Goal: Task Accomplishment & Management: Manage account settings

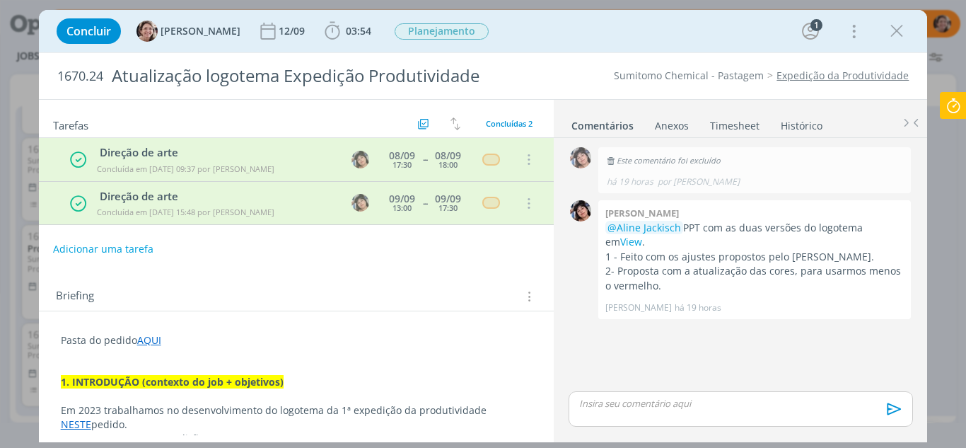
click at [231, 352] on p "dialog" at bounding box center [297, 354] width 472 height 14
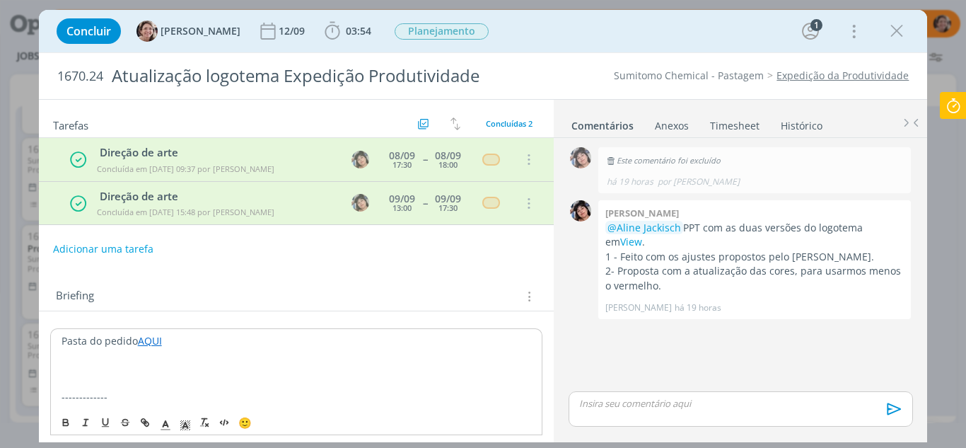
click at [121, 390] on p "-------------" at bounding box center [297, 397] width 470 height 14
click at [95, 383] on p "dialog" at bounding box center [297, 383] width 470 height 14
click at [420, 386] on p "10.09.25 - Lú, trouxemos um slogan para a Expedição da produtividade." at bounding box center [297, 383] width 470 height 14
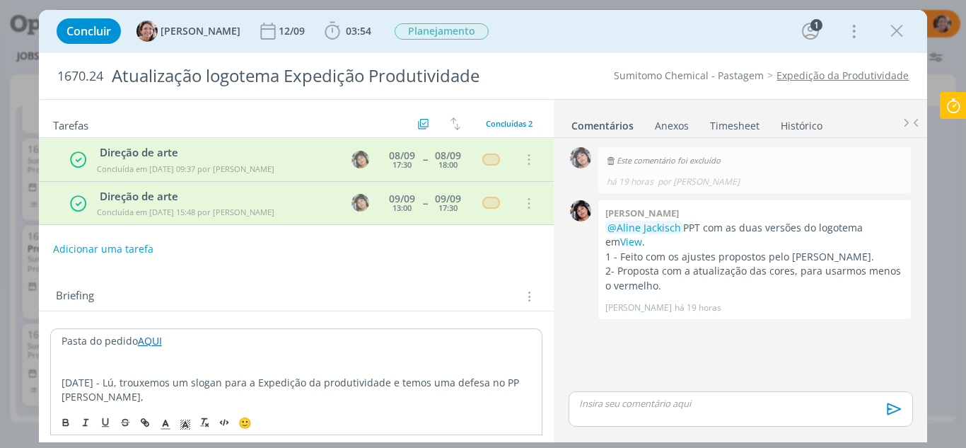
click at [125, 384] on p "10.09.25 - Lú, trouxemos um slogan para a Expedição da produtividade e temos um…" at bounding box center [297, 383] width 470 height 14
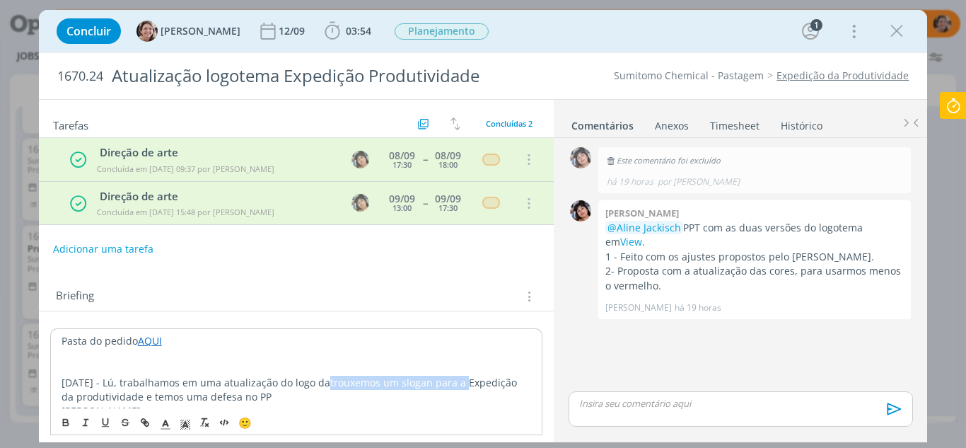
drag, startPoint x: 458, startPoint y: 381, endPoint x: 320, endPoint y: 380, distance: 137.9
click at [320, 380] on p "10.09.25 - Lú, trabalhamos em uma atualização do logo datrouxemos um slogan par…" at bounding box center [297, 390] width 470 height 28
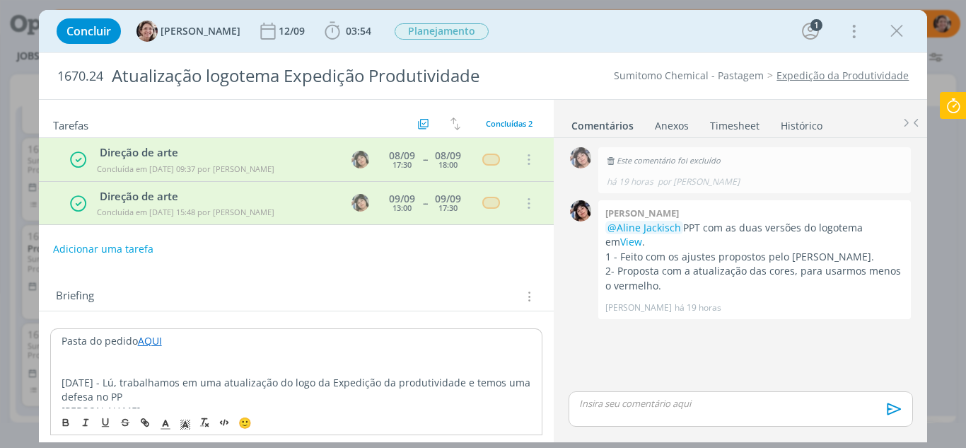
click at [461, 387] on p "10.09.25 - Lú, trabalhamos em uma atualização do logo da Expedição da produtivi…" at bounding box center [297, 390] width 470 height 28
click at [185, 396] on p "10.09.25 - Lú, trabalhamos em uma atualização do logo da Expedição da produtivi…" at bounding box center [297, 390] width 470 height 28
click at [311, 398] on p "10.09.25 - Lú, trabalhamos em uma atualização do logo da Expedição da produtivi…" at bounding box center [297, 390] width 470 height 28
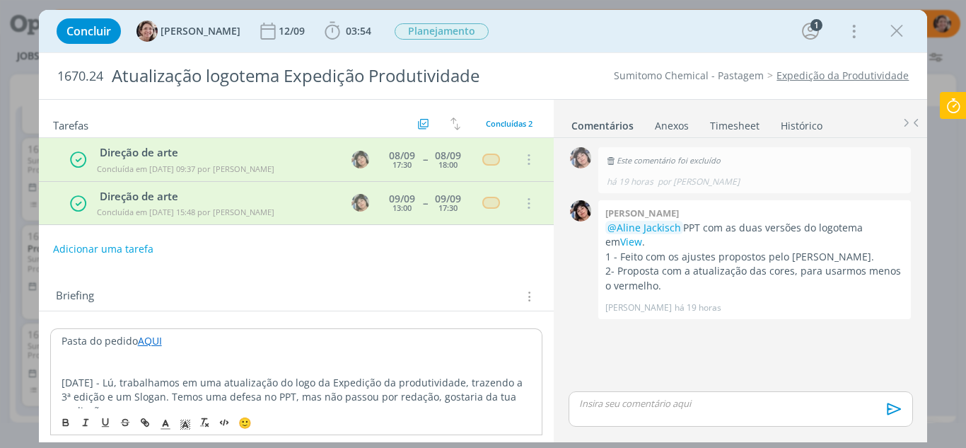
scroll to position [141, 0]
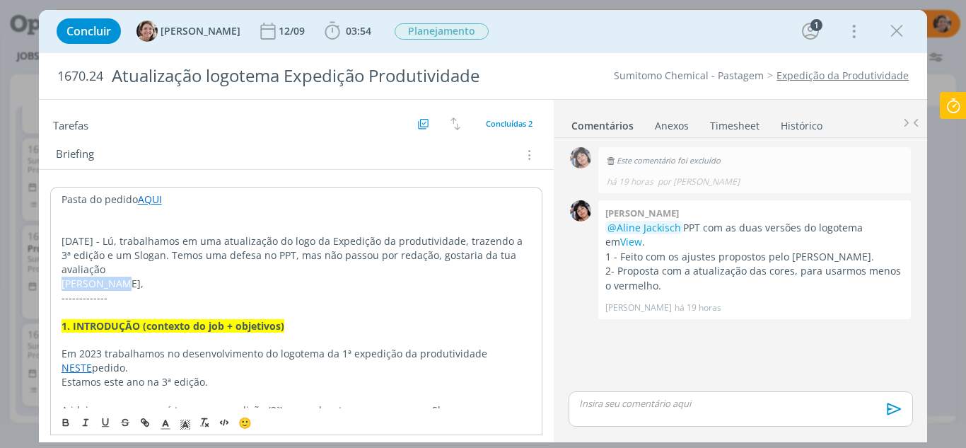
drag, startPoint x: 85, startPoint y: 282, endPoint x: 37, endPoint y: 279, distance: 47.5
click at [37, 279] on div "Concluir Aline Jackisch 12/09 03:54 Iniciar Apontar Data * 10/09/2025 Horas * 0…" at bounding box center [483, 224] width 966 height 448
click at [479, 257] on p "10.09.25 - Lú, trabalhamos em uma atualização do logo da Expedição da produtivi…" at bounding box center [297, 255] width 470 height 42
click at [481, 257] on p "10.09.25 - Lú, trabalhamos em uma atualização do logo da Expedição da produtivi…" at bounding box center [297, 255] width 470 height 42
drag, startPoint x: 475, startPoint y: 257, endPoint x: 490, endPoint y: 267, distance: 17.5
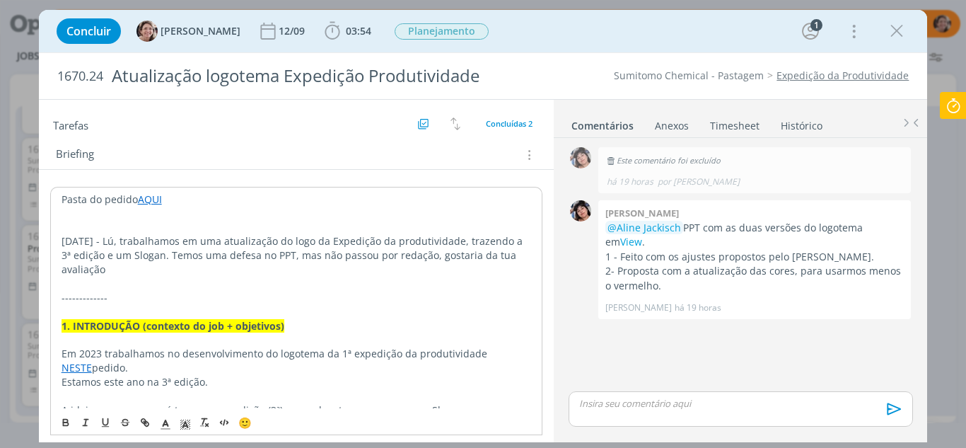
click at [490, 267] on p "10.09.25 - Lú, trabalhamos em uma atualização do logo da Expedição da produtivi…" at bounding box center [297, 255] width 470 height 42
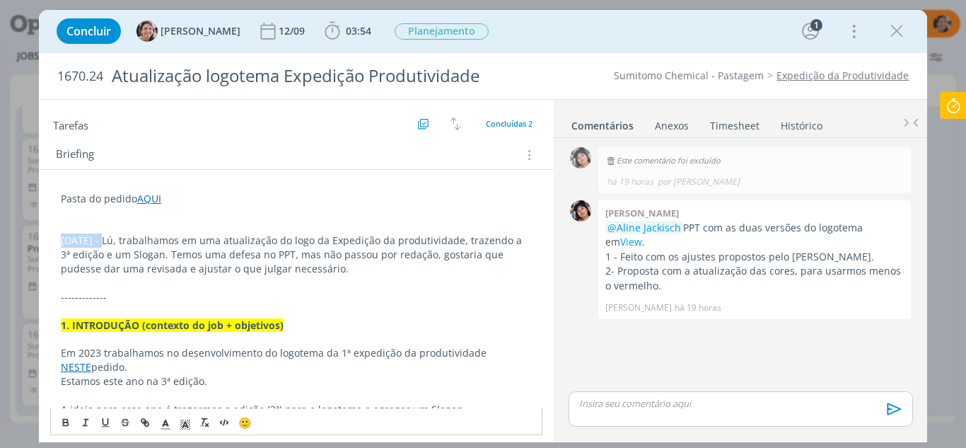
drag, startPoint x: 103, startPoint y: 240, endPoint x: 45, endPoint y: 236, distance: 57.4
click at [66, 424] on icon "dialog" at bounding box center [65, 422] width 11 height 11
click at [188, 429] on icon "dialog" at bounding box center [185, 424] width 13 height 13
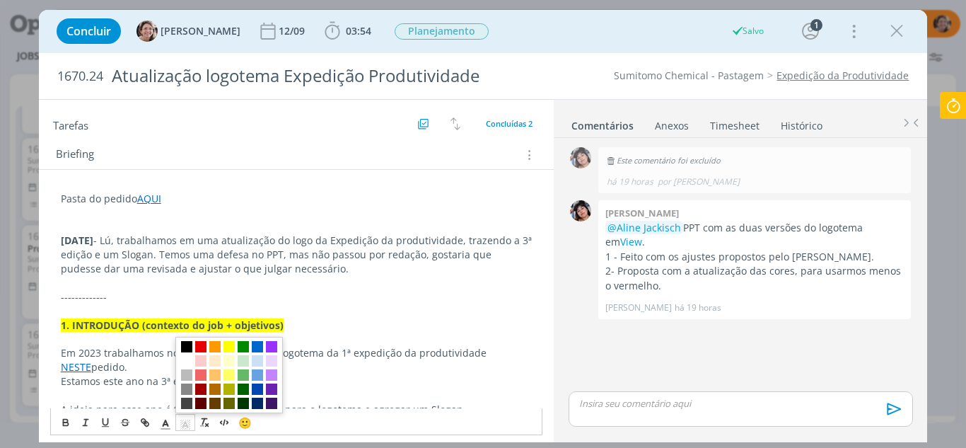
click at [227, 347] on span "dialog" at bounding box center [229, 346] width 11 height 11
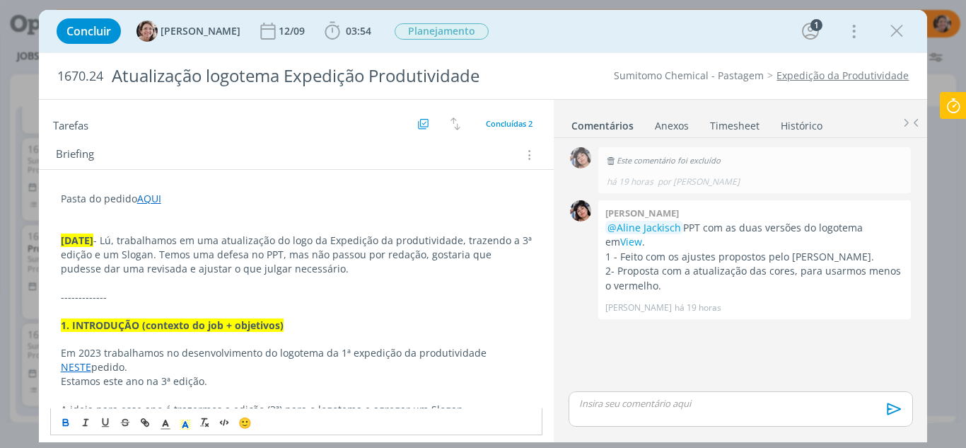
scroll to position [0, 0]
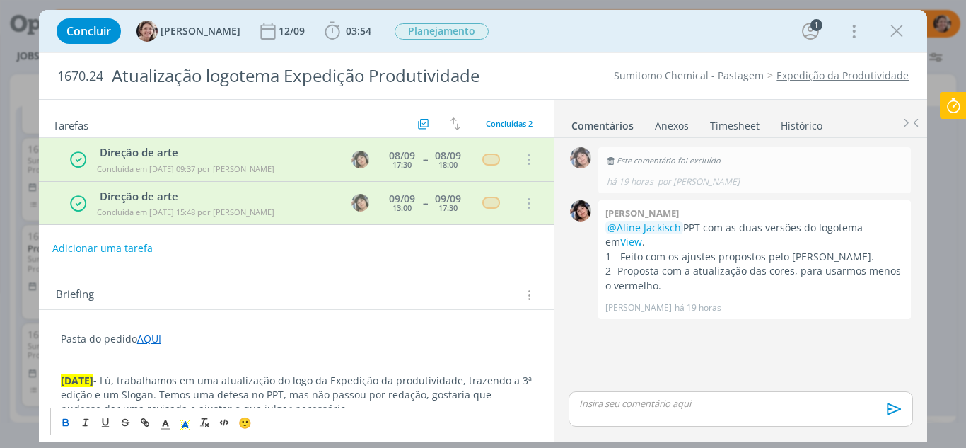
click at [104, 250] on button "Adicionar uma tarefa" at bounding box center [102, 248] width 100 height 24
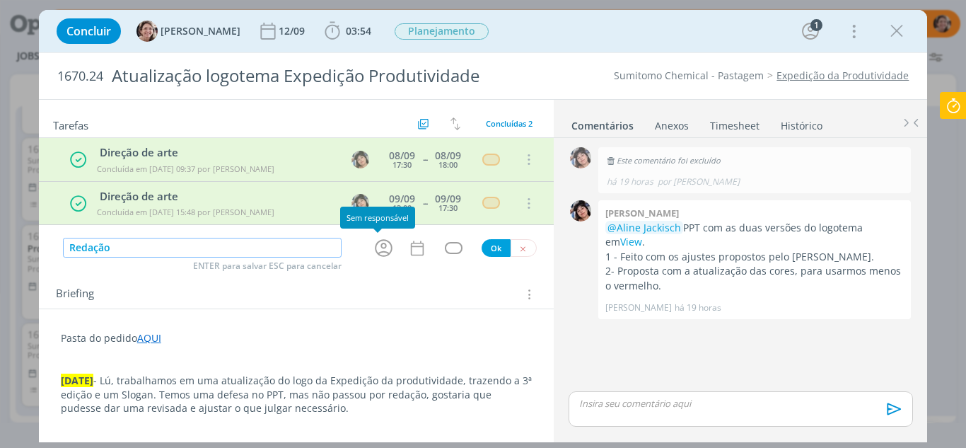
click at [382, 244] on icon "dialog" at bounding box center [384, 248] width 22 height 22
type input "Redação"
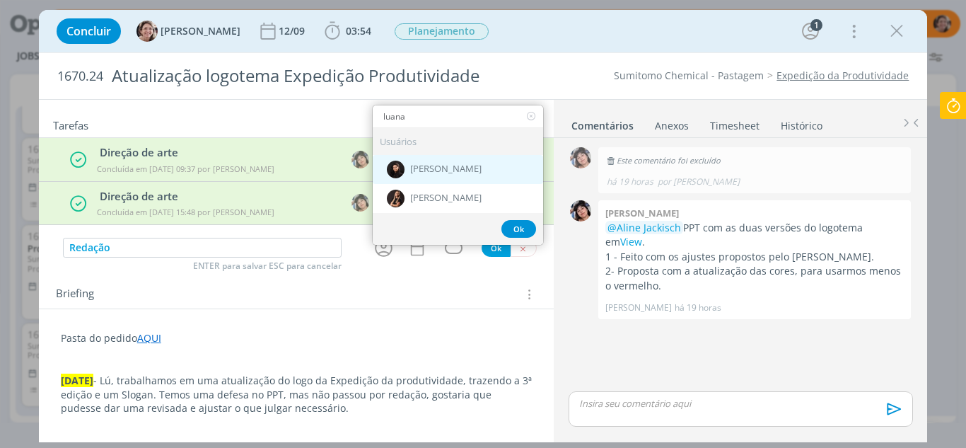
type input "luana"
click at [444, 163] on span "[PERSON_NAME]" at bounding box center [445, 168] width 71 height 11
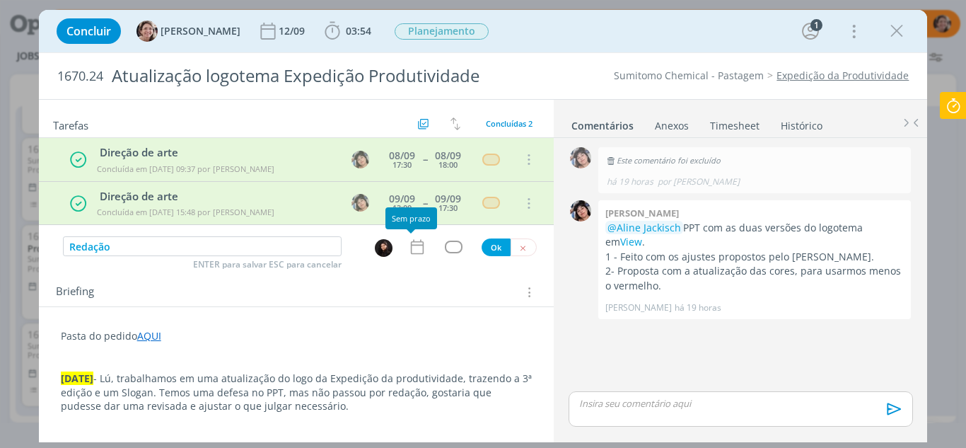
click at [410, 243] on icon "dialog" at bounding box center [417, 247] width 18 height 18
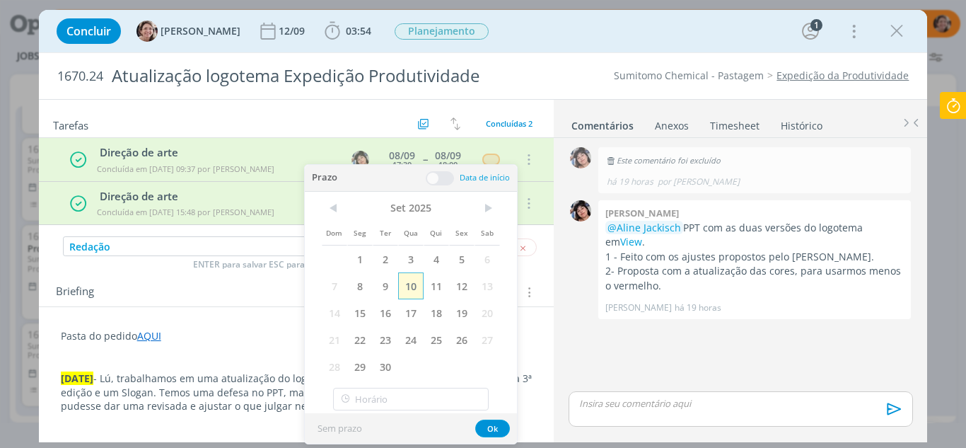
drag, startPoint x: 419, startPoint y: 284, endPoint x: 427, endPoint y: 205, distance: 79.5
click at [419, 284] on span "10" at bounding box center [410, 285] width 25 height 27
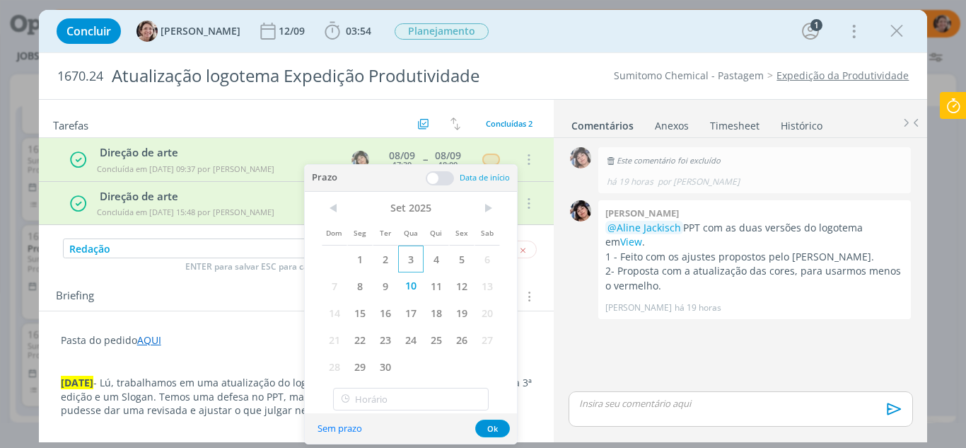
drag, startPoint x: 435, startPoint y: 183, endPoint x: 410, endPoint y: 260, distance: 81.7
click at [435, 189] on div "Prazo Data de início" at bounding box center [411, 178] width 212 height 27
drag, startPoint x: 412, startPoint y: 283, endPoint x: 412, endPoint y: 297, distance: 14.2
click at [412, 284] on span "10" at bounding box center [410, 285] width 25 height 27
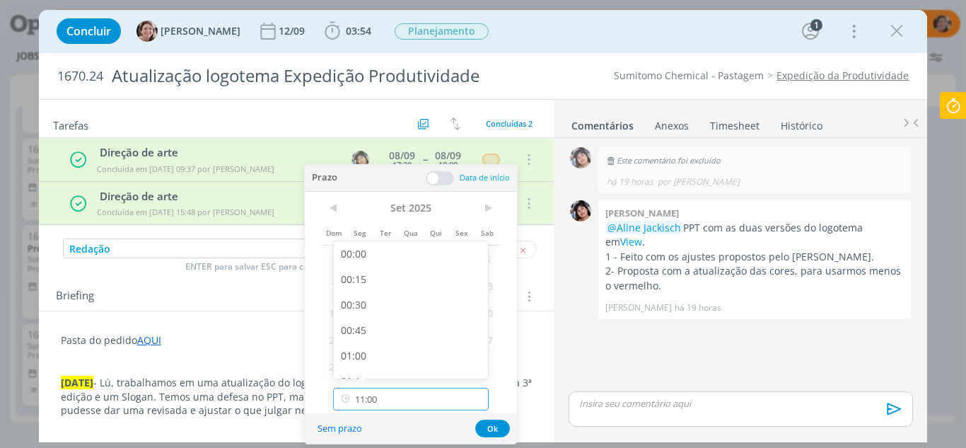
click at [359, 402] on input "11:00" at bounding box center [411, 399] width 156 height 23
click at [369, 283] on div "13:00" at bounding box center [413, 282] width 158 height 25
type input "13:00"
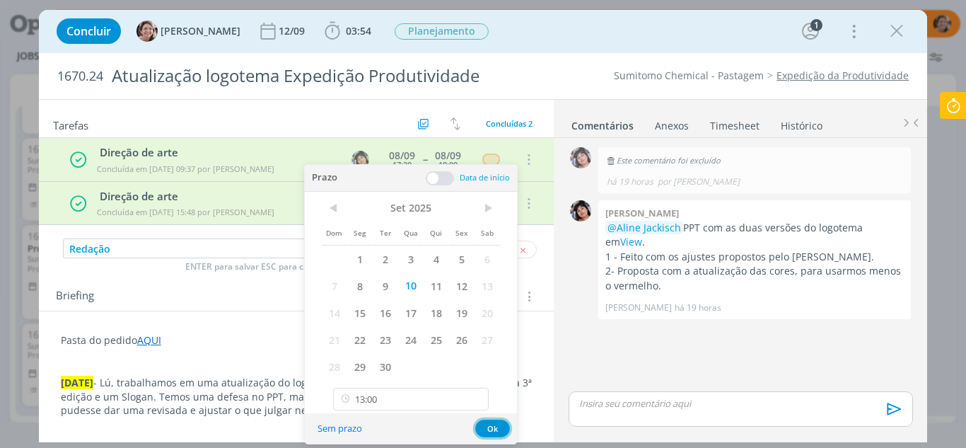
click at [487, 423] on button "Ok" at bounding box center [492, 428] width 35 height 18
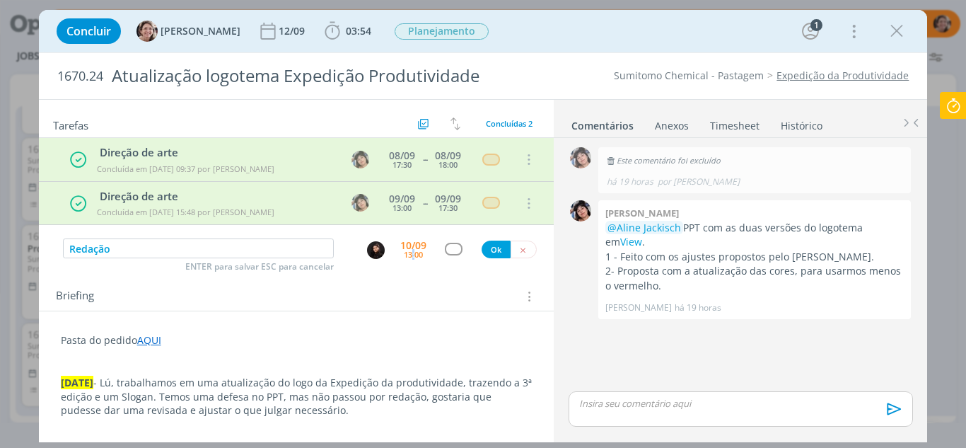
click at [407, 251] on div "13:00" at bounding box center [413, 254] width 19 height 8
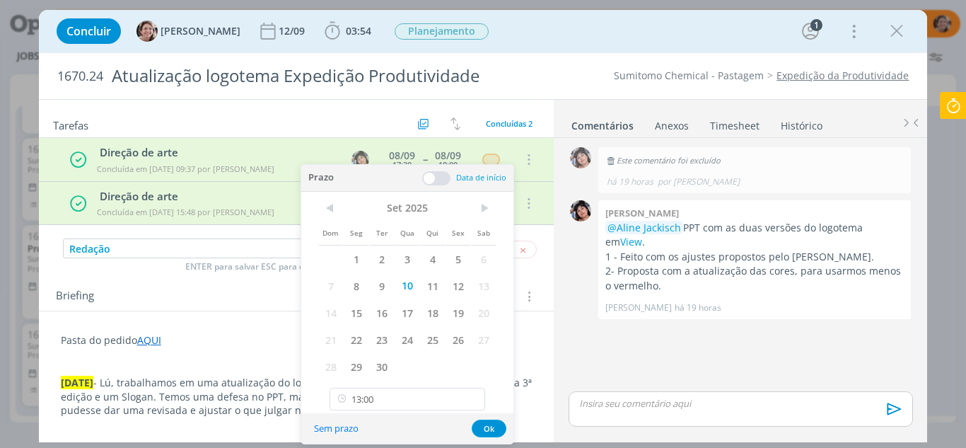
click at [432, 177] on span at bounding box center [436, 178] width 28 height 14
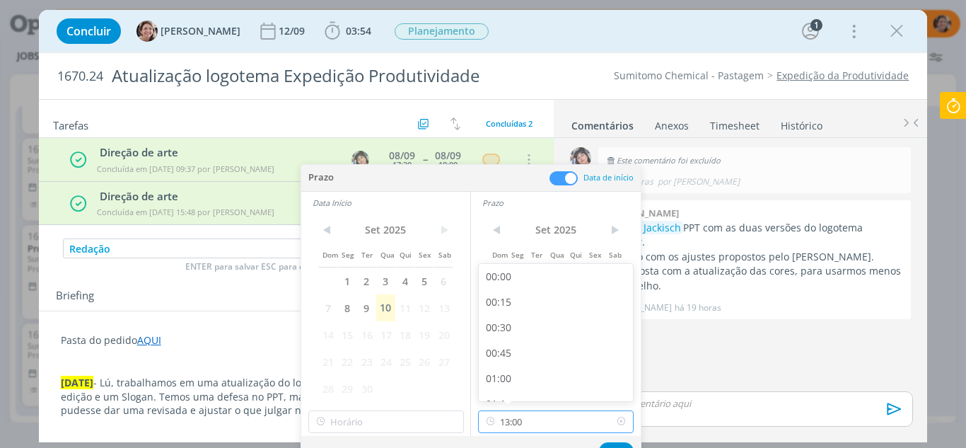
click at [500, 428] on input "13:00" at bounding box center [556, 421] width 156 height 23
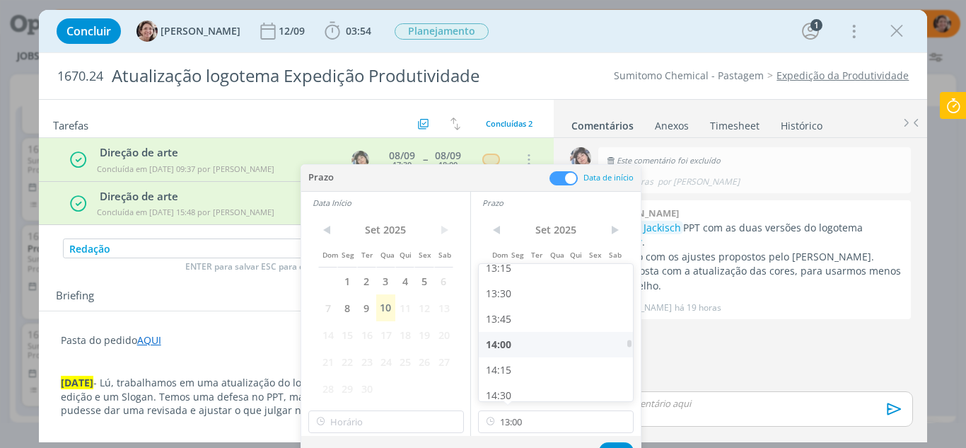
click at [501, 344] on div "14:00" at bounding box center [558, 344] width 158 height 25
type input "14:00"
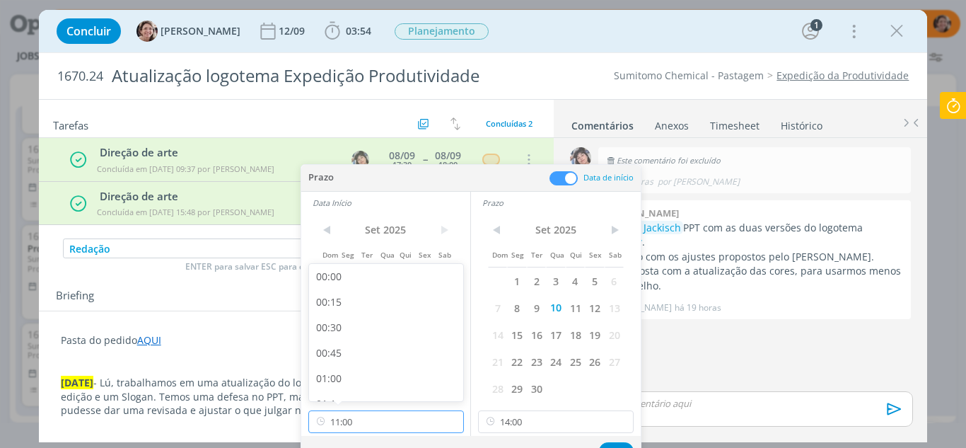
click at [374, 419] on input "11:00" at bounding box center [386, 421] width 156 height 23
click at [342, 352] on div "13:30" at bounding box center [388, 355] width 158 height 25
click at [368, 424] on input "13:30" at bounding box center [386, 421] width 156 height 23
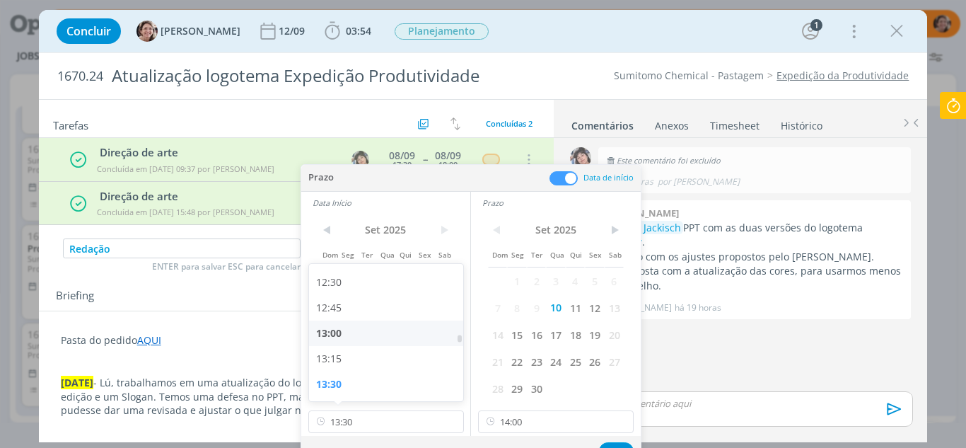
click at [333, 339] on div "13:00" at bounding box center [388, 332] width 158 height 25
type input "13:00"
click at [609, 444] on button "Ok" at bounding box center [616, 451] width 35 height 18
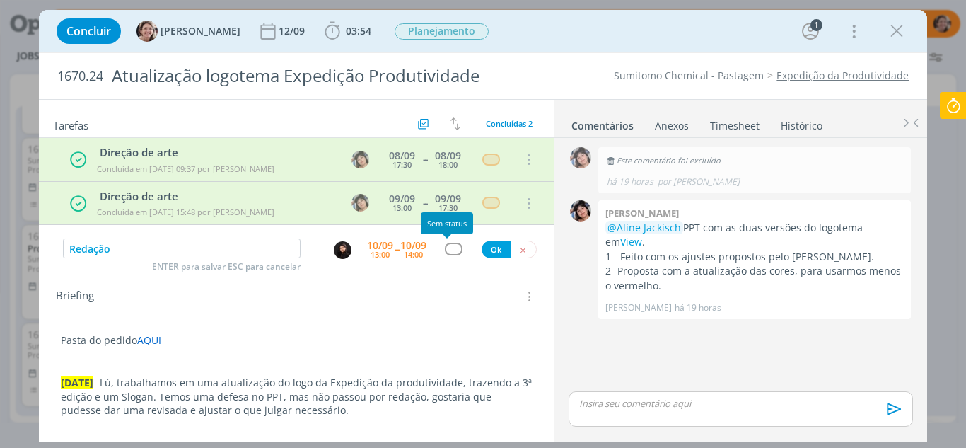
click at [451, 250] on div "dialog" at bounding box center [454, 249] width 18 height 12
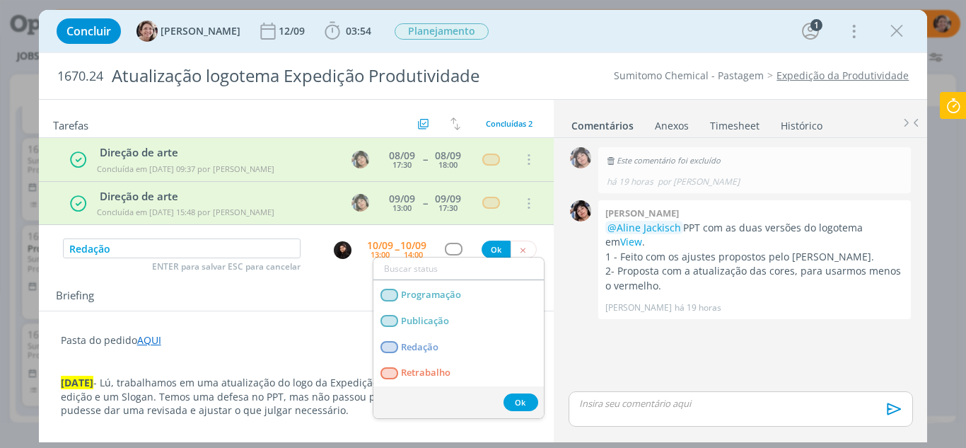
scroll to position [309, 0]
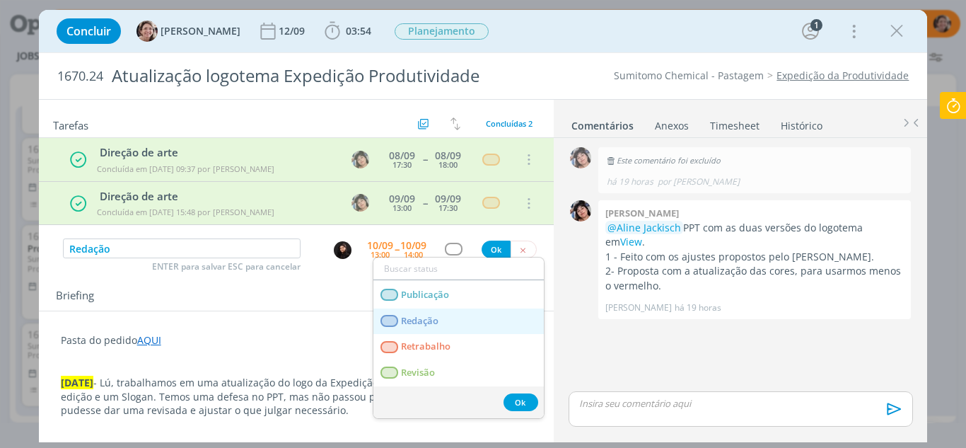
click at [442, 315] on link "Redação" at bounding box center [459, 321] width 170 height 26
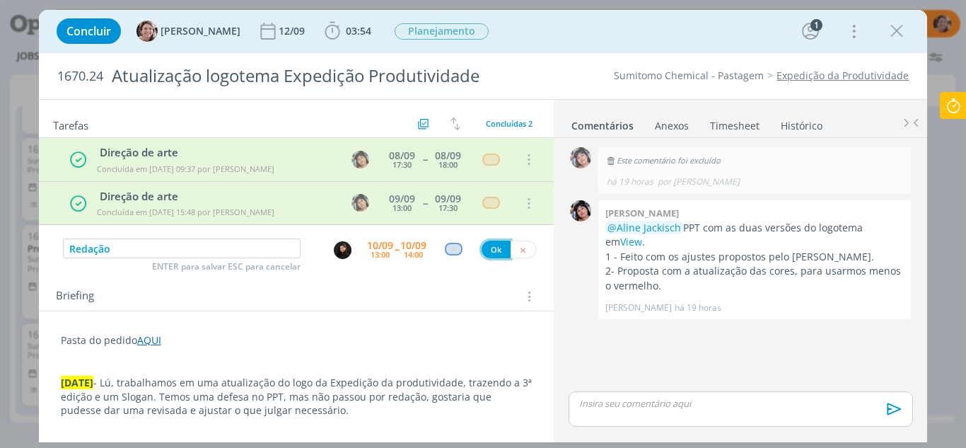
click at [494, 257] on button "Ok" at bounding box center [496, 250] width 29 height 18
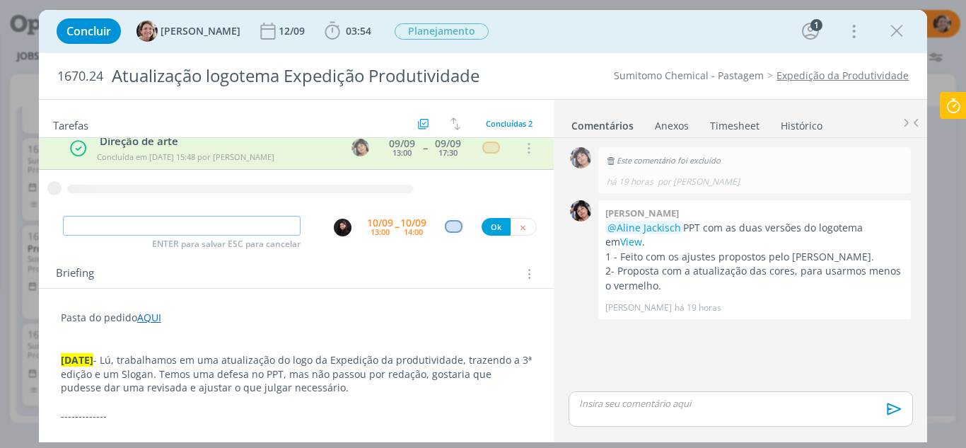
scroll to position [141, 0]
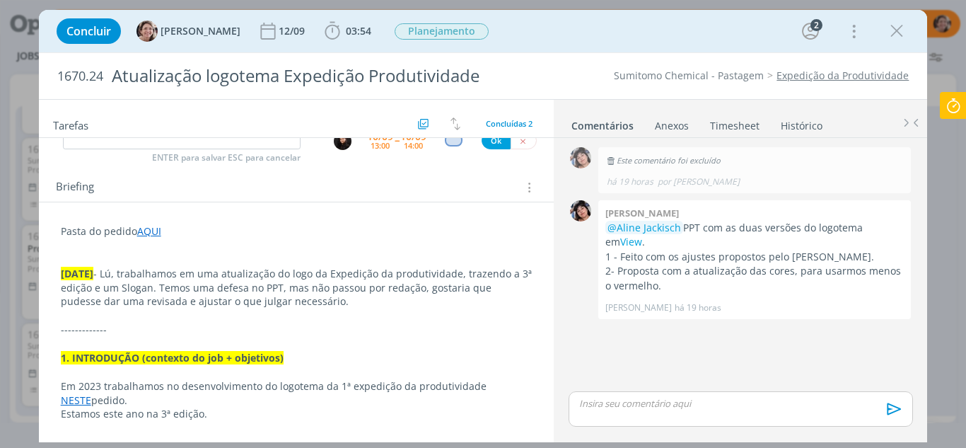
click at [352, 303] on p "10.09.25 - Lú, trabalhamos em uma atualização do logo da Expedição da produtivi…" at bounding box center [297, 288] width 472 height 42
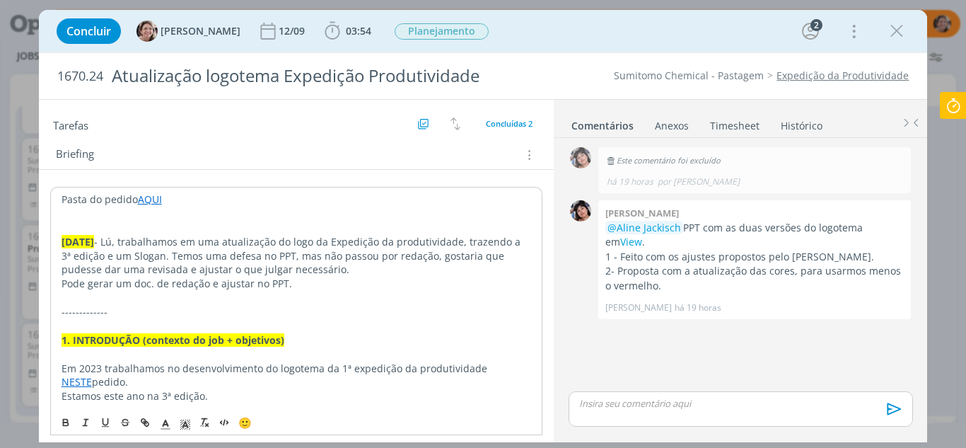
click at [960, 112] on icon at bounding box center [953, 106] width 25 height 28
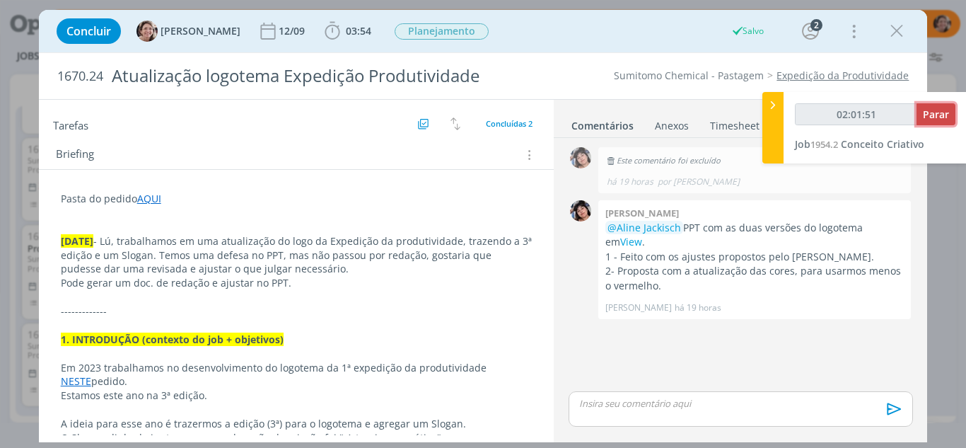
click at [938, 114] on span "Parar" at bounding box center [936, 114] width 26 height 13
type input "02:02:00"
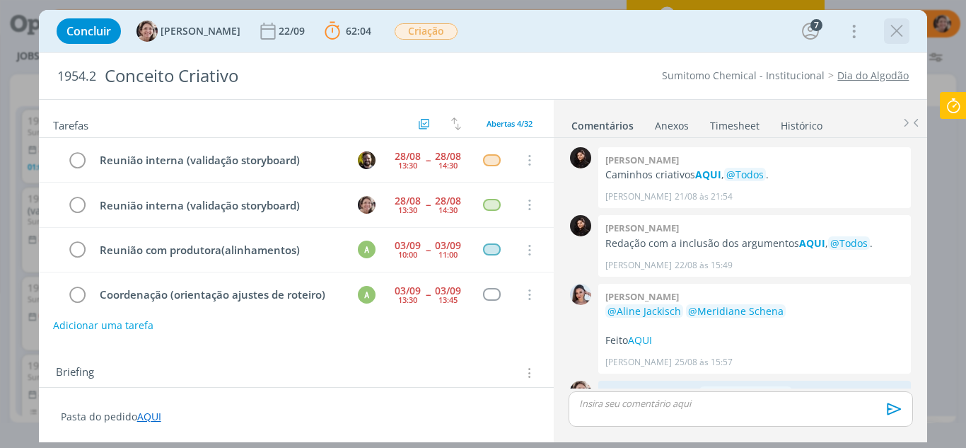
scroll to position [594, 0]
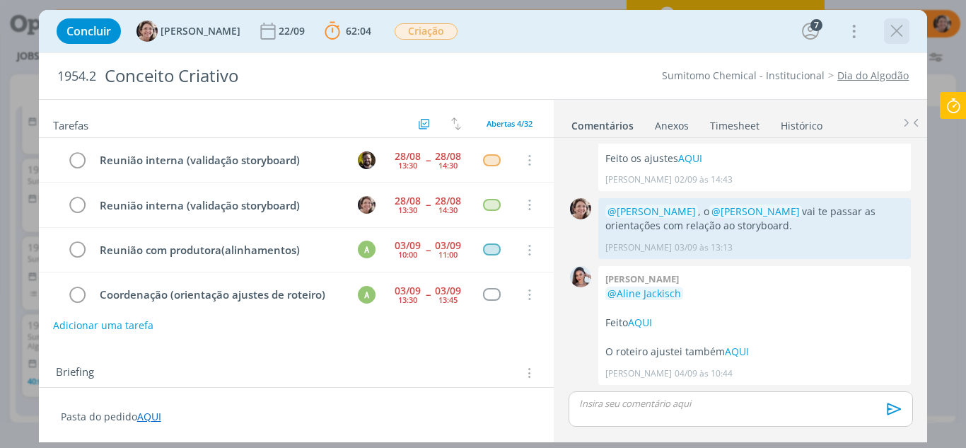
click at [893, 35] on icon "dialog" at bounding box center [896, 31] width 21 height 21
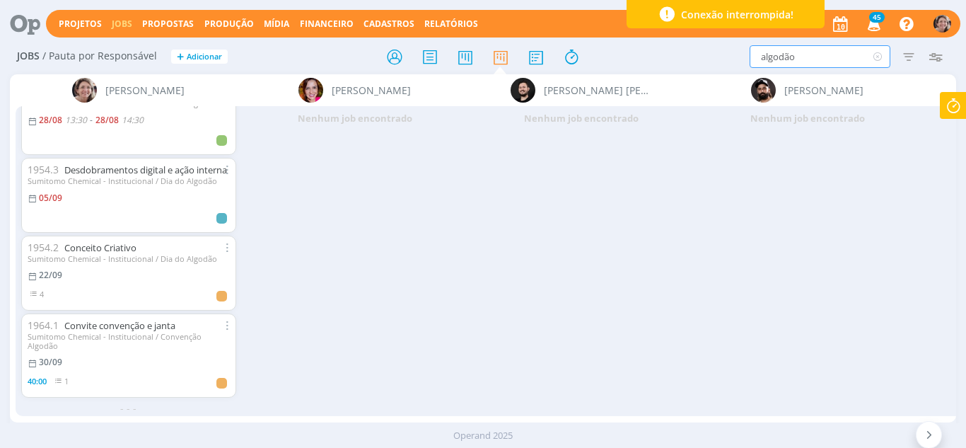
drag, startPoint x: 814, startPoint y: 59, endPoint x: 620, endPoint y: 57, distance: 194.5
click at [620, 57] on div "Jobs / Pauta por Responsável + Adicionar algodão Filtrar Filtrar Limpar algodão…" at bounding box center [483, 57] width 947 height 35
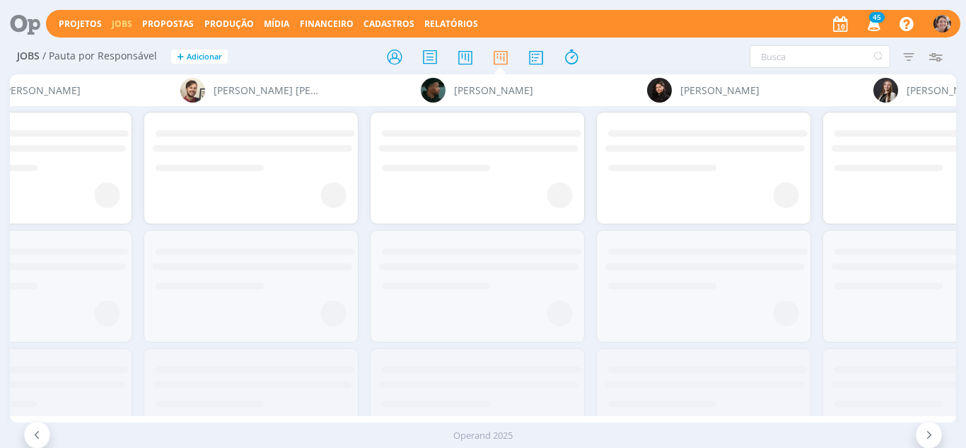
scroll to position [0, 1691]
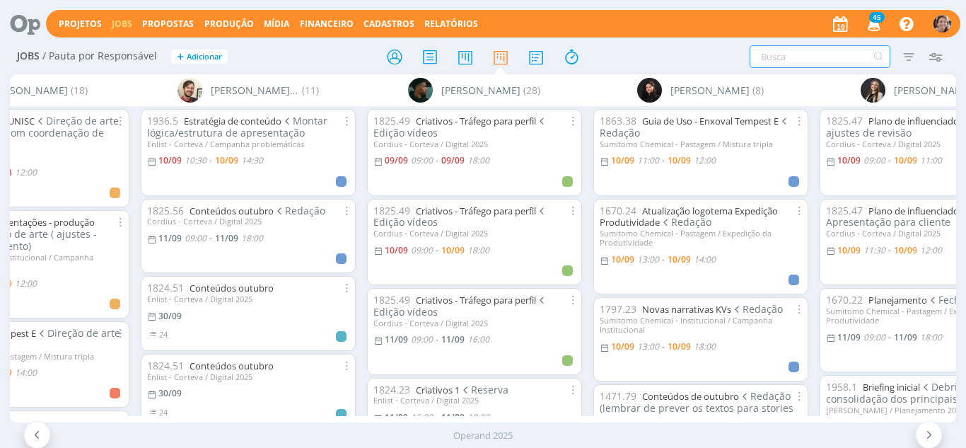
click at [806, 60] on input "text" at bounding box center [820, 56] width 141 height 23
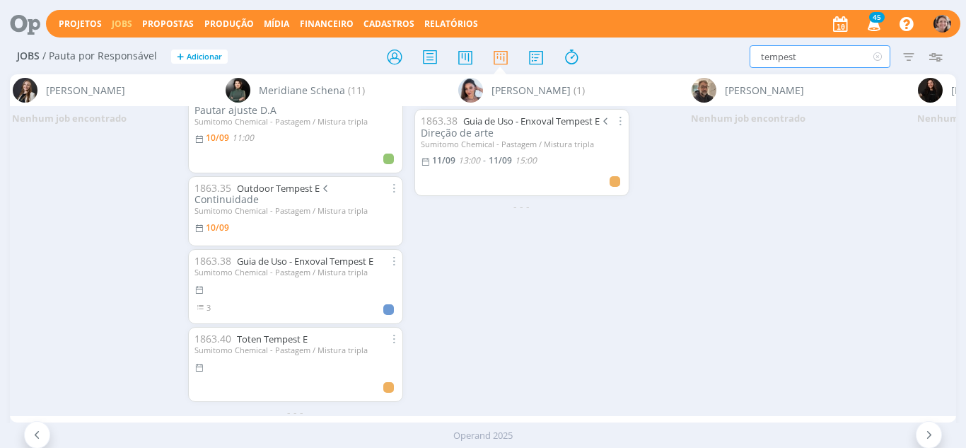
scroll to position [589, 0]
drag, startPoint x: 809, startPoint y: 59, endPoint x: 690, endPoint y: 66, distance: 119.7
click at [690, 66] on div "tempest Filtrar Filtrar Limpar tempest Tipo Jobs e Tarefas Data Personalizado a…" at bounding box center [798, 56] width 301 height 23
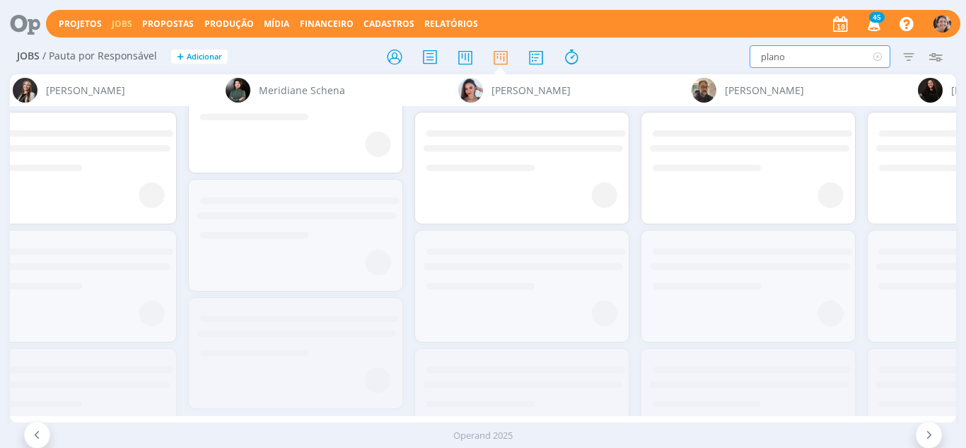
scroll to position [0, 0]
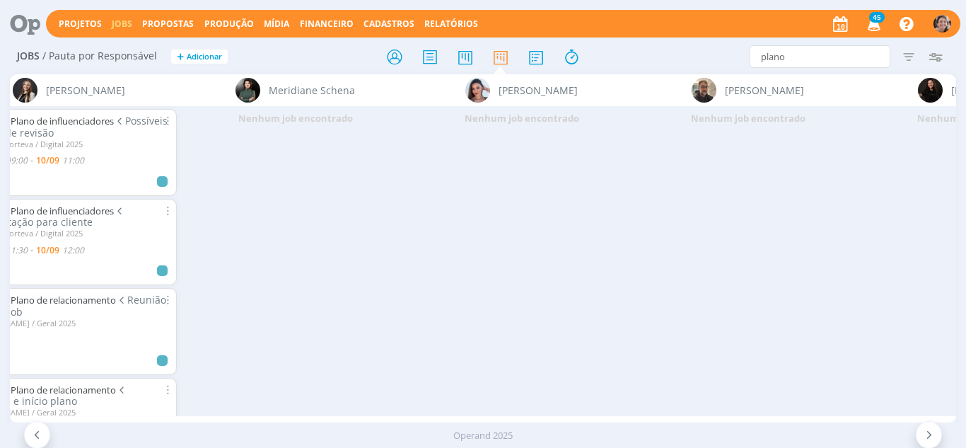
click at [40, 434] on icon at bounding box center [37, 434] width 14 height 13
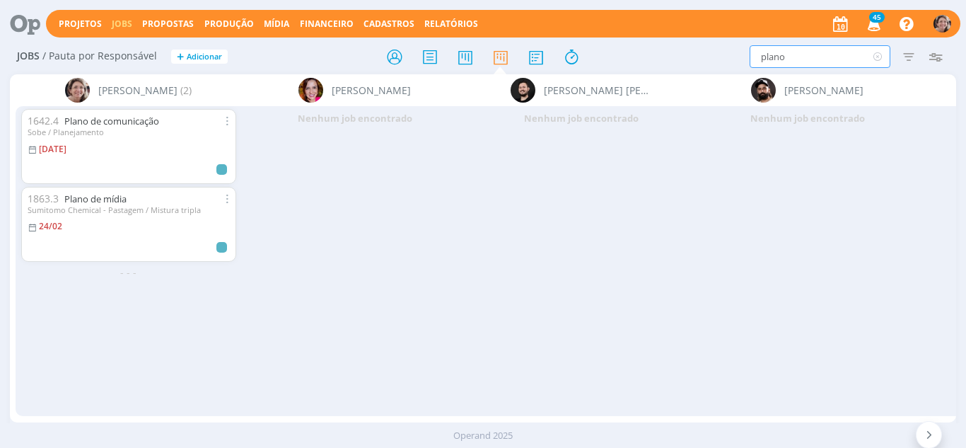
click at [797, 62] on input "plano" at bounding box center [820, 56] width 141 height 23
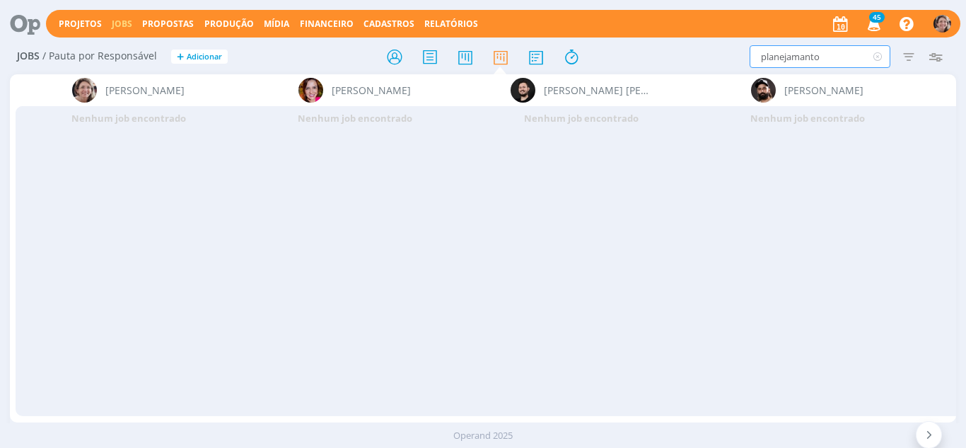
type input "planejamento"
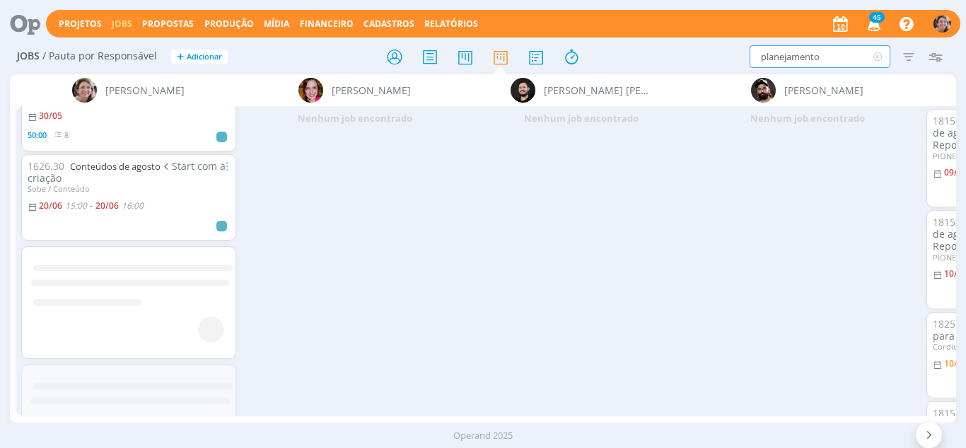
scroll to position [1703, 0]
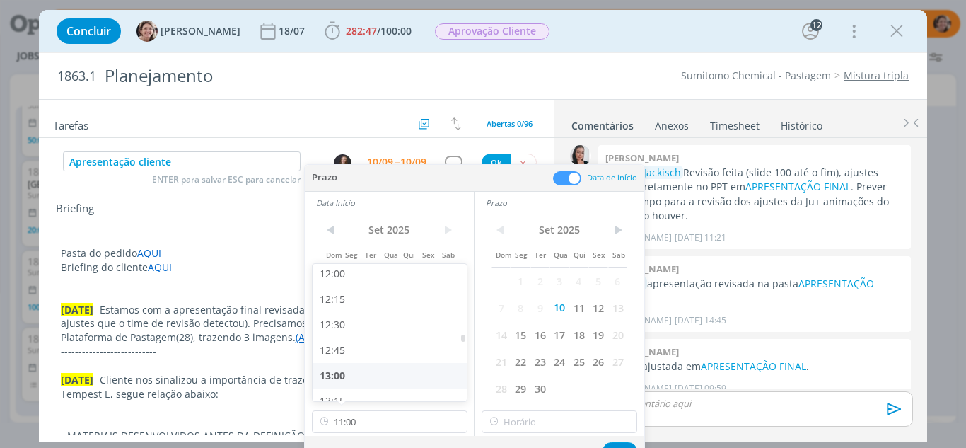
scroll to position [1296, 0]
click at [357, 352] on div "13:30" at bounding box center [392, 355] width 158 height 25
type input "13:30"
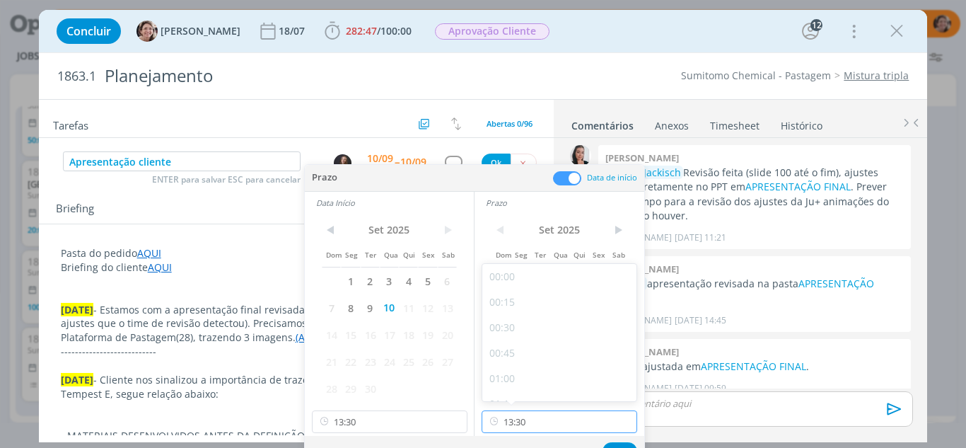
click at [543, 417] on input "13:30" at bounding box center [560, 421] width 156 height 23
click at [528, 279] on div "14:30" at bounding box center [561, 273] width 158 height 25
type input "14:30"
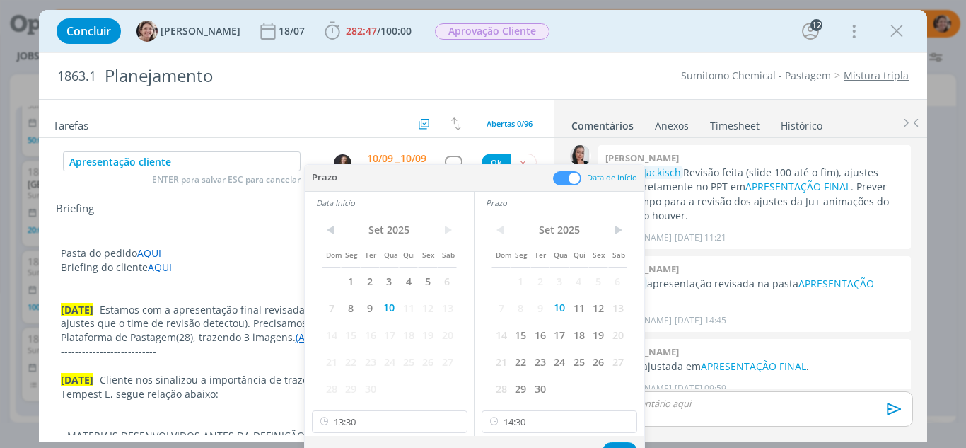
scroll to position [1477, 0]
click at [609, 444] on button "Ok" at bounding box center [620, 451] width 35 height 18
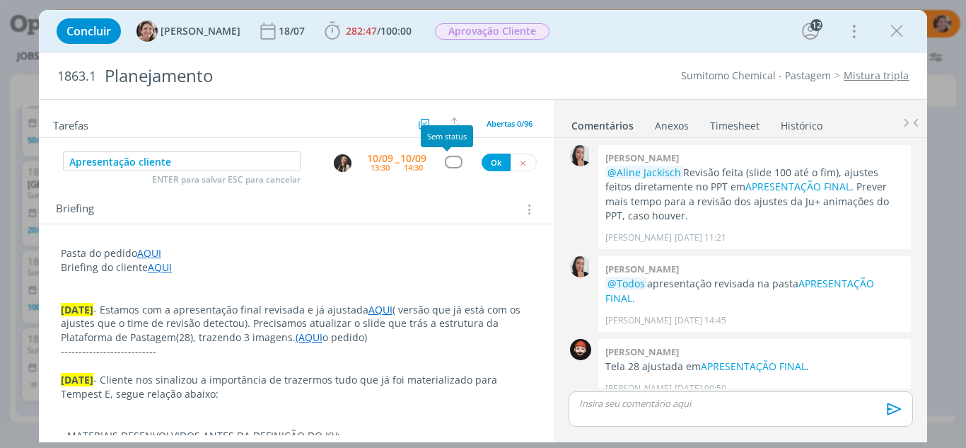
click at [446, 164] on div "dialog" at bounding box center [454, 162] width 18 height 12
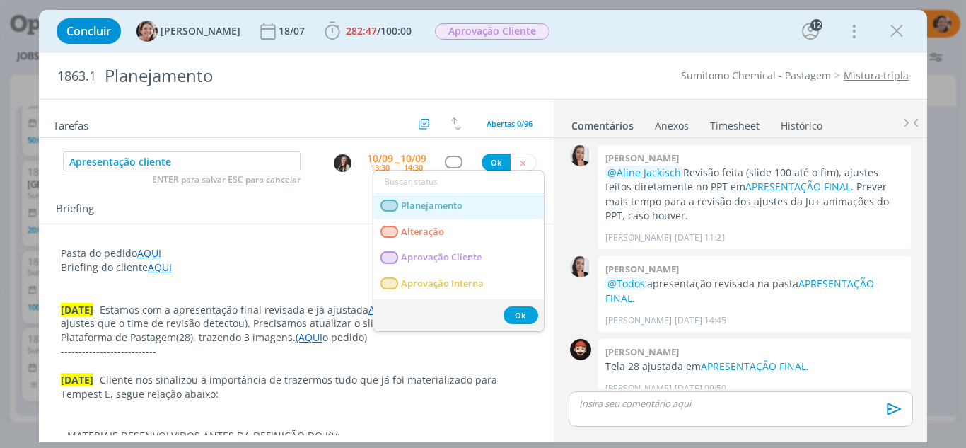
click at [436, 207] on span "Planejamento" at bounding box center [432, 205] width 62 height 11
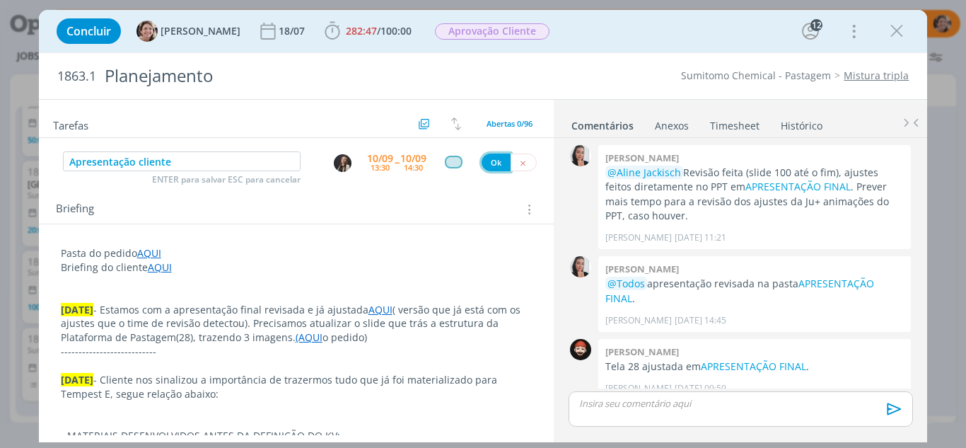
click at [486, 165] on button "Ok" at bounding box center [496, 163] width 29 height 18
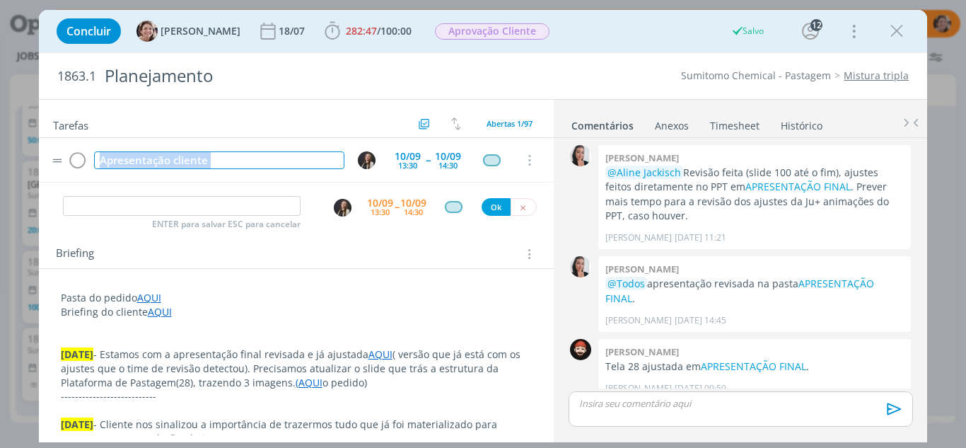
drag, startPoint x: 243, startPoint y: 151, endPoint x: 63, endPoint y: 160, distance: 179.9
click at [63, 160] on tr "Apresentação cliente 10/09 13:30 -- 10/09 14:30 Cancelar" at bounding box center [297, 160] width 516 height 45
copy tr "Apresentação cliente"
click at [287, 139] on tr "Apresentação cliente 10/09 13:30 -- 10/09 14:30 Cancelar" at bounding box center [297, 160] width 516 height 45
drag, startPoint x: 98, startPoint y: 163, endPoint x: 212, endPoint y: 161, distance: 113.2
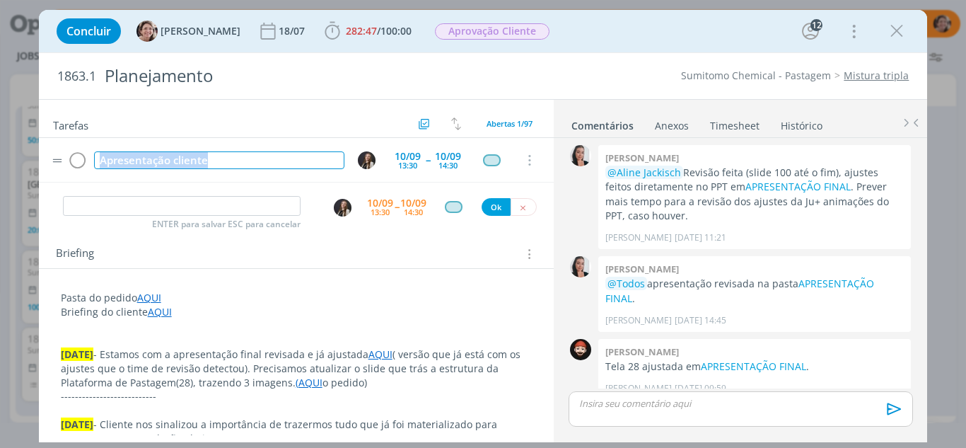
click at [212, 161] on div "Apresentação cliente" at bounding box center [219, 160] width 251 height 18
copy div "Apresentação cliente"
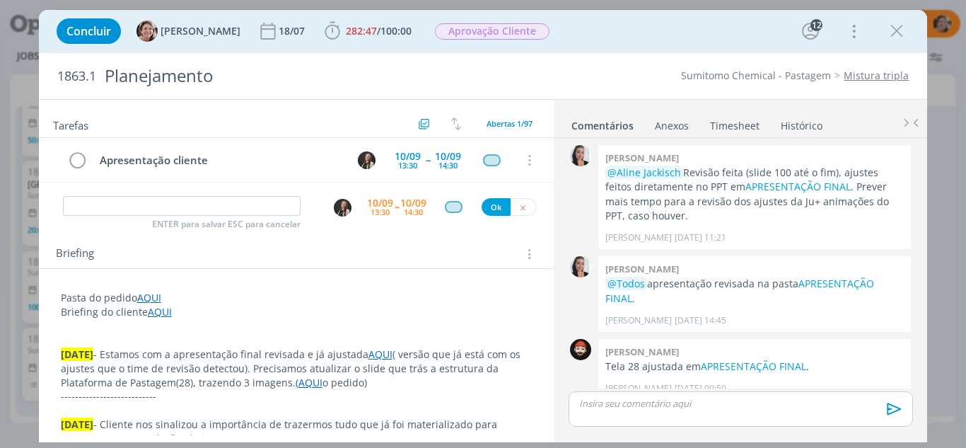
click at [243, 195] on div "ENTER para salvar ESC para cancelar 10/09 13:30 -- 10/09 14:30 Ok" at bounding box center [297, 206] width 516 height 25
click at [234, 208] on input "dialog" at bounding box center [182, 206] width 238 height 20
paste input "Apresentação cliente"
click at [338, 210] on img "dialog" at bounding box center [343, 208] width 18 height 18
type input "Apresentação cliente"
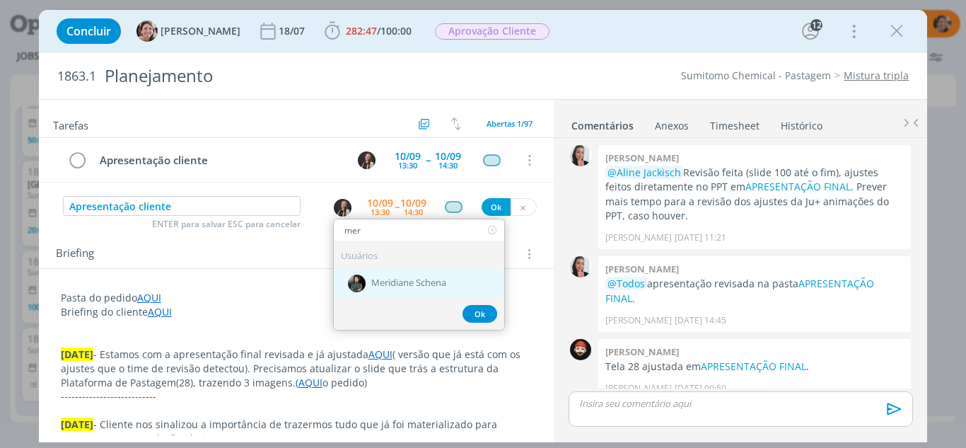
type input "mer"
click at [385, 281] on span "Meridiane Schena" at bounding box center [408, 283] width 75 height 11
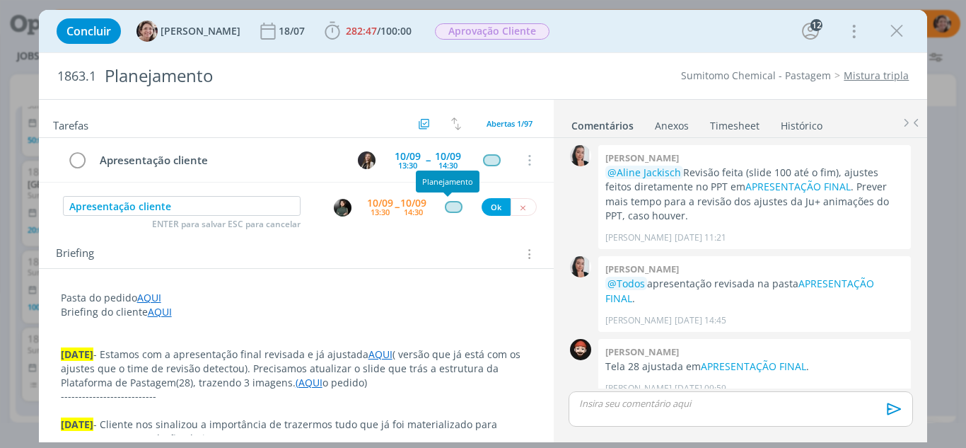
click at [450, 207] on div "dialog" at bounding box center [454, 207] width 18 height 12
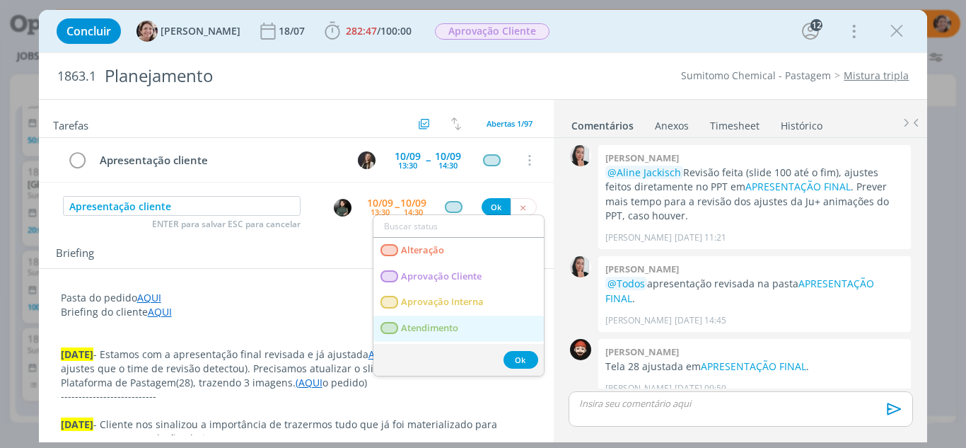
drag, startPoint x: 448, startPoint y: 325, endPoint x: 487, endPoint y: 277, distance: 61.4
click at [449, 324] on span "Atendimento" at bounding box center [429, 328] width 57 height 11
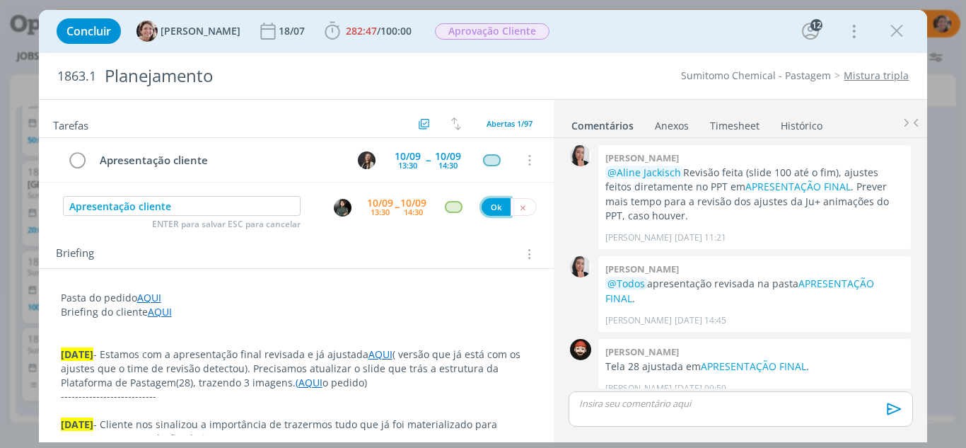
drag, startPoint x: 493, startPoint y: 205, endPoint x: 275, endPoint y: 248, distance: 222.1
click at [494, 205] on button "Ok" at bounding box center [496, 207] width 29 height 18
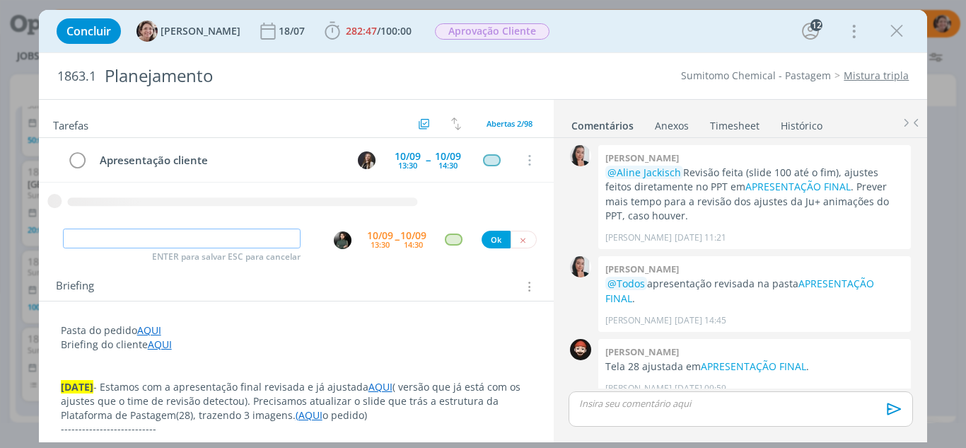
paste input "Apresentação cliente"
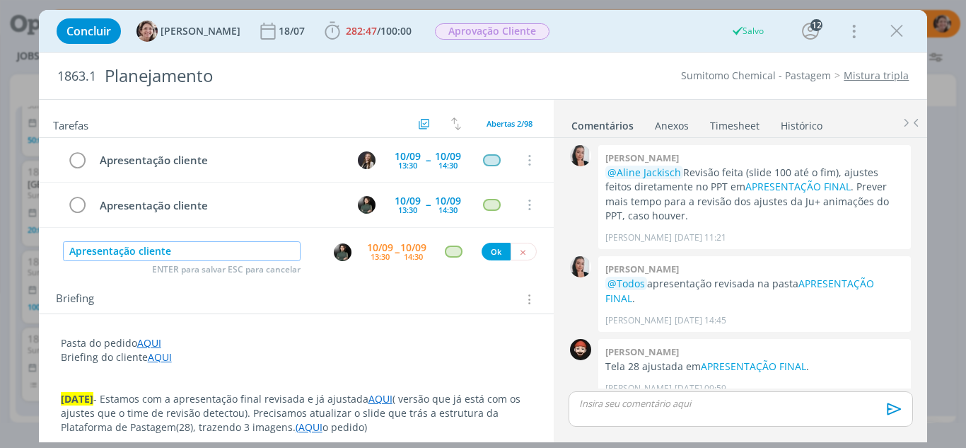
click at [341, 256] on img "dialog" at bounding box center [343, 252] width 18 height 18
type input "Apresentação cliente"
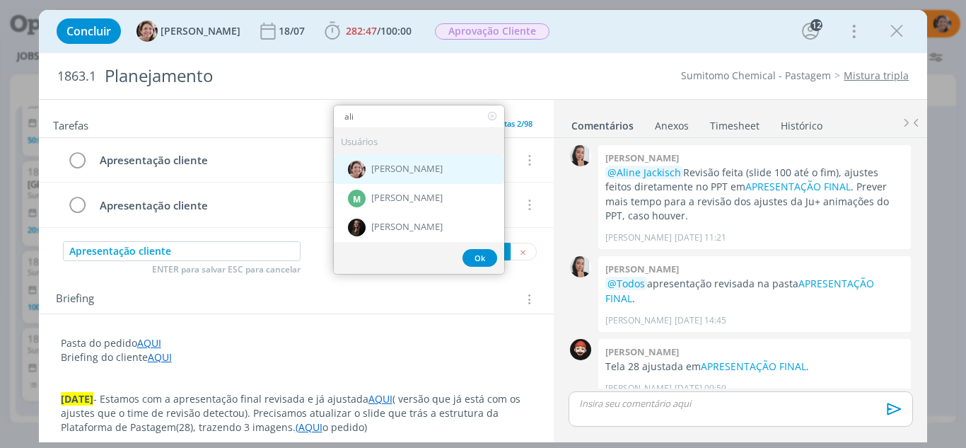
type input "ali"
click at [403, 170] on span "[PERSON_NAME]" at bounding box center [406, 169] width 71 height 11
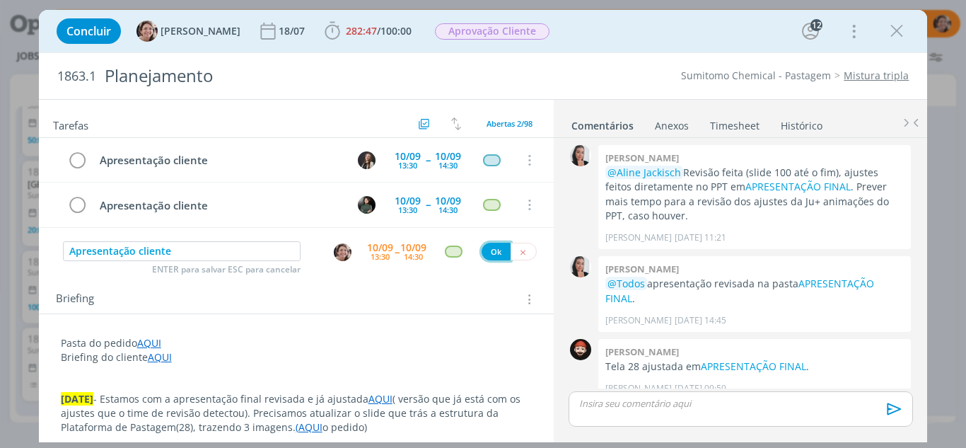
click at [490, 252] on button "Ok" at bounding box center [496, 252] width 29 height 18
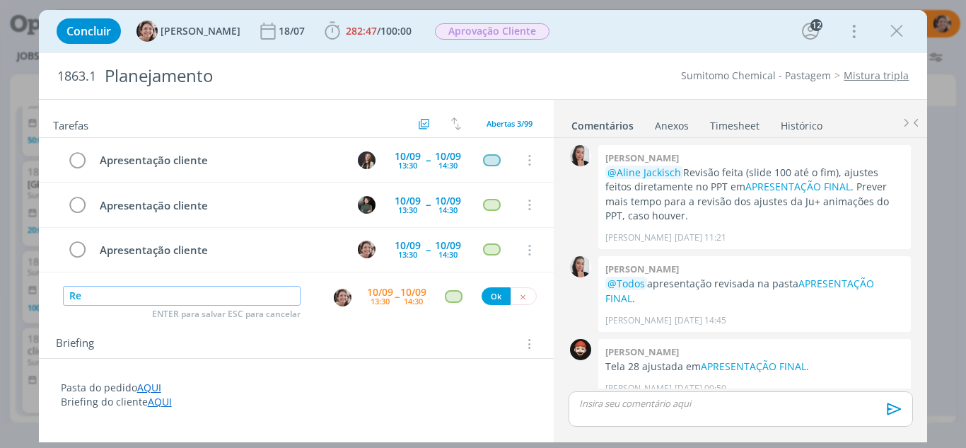
type input "R"
click at [337, 297] on img "dialog" at bounding box center [343, 298] width 18 height 18
type input "Preparação apresentação"
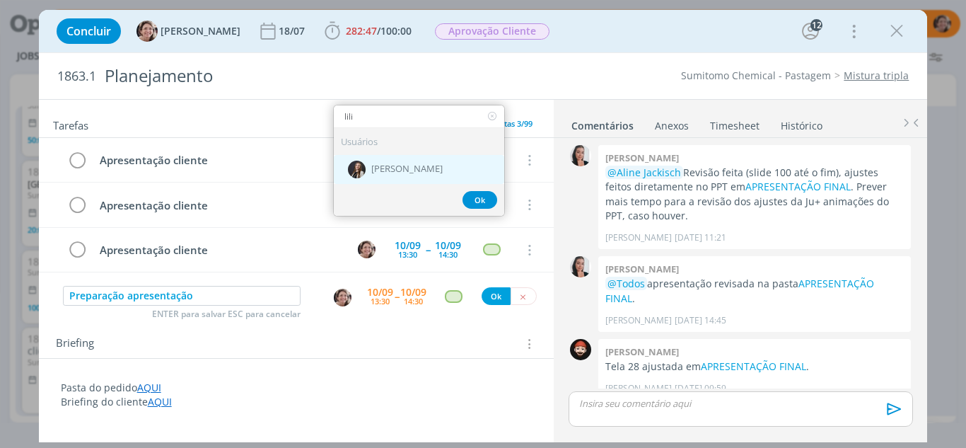
type input "lili"
click at [424, 168] on div "[PERSON_NAME]" at bounding box center [419, 168] width 170 height 29
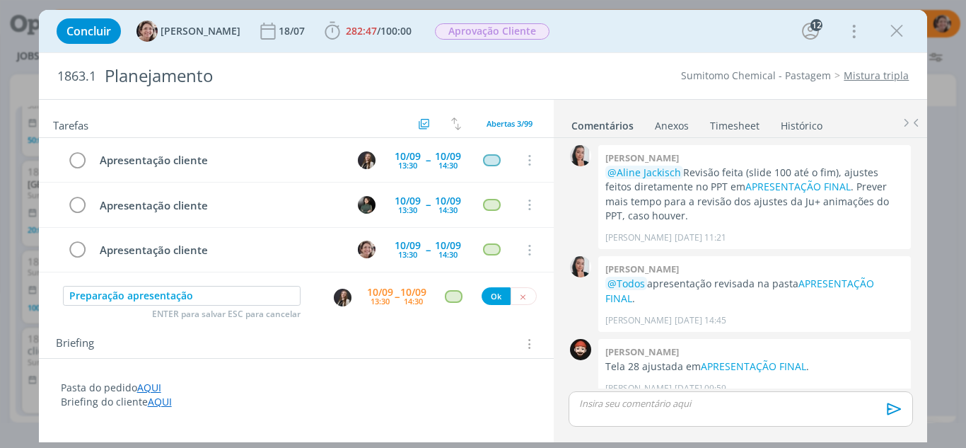
click at [378, 299] on div "13:30" at bounding box center [380, 301] width 19 height 8
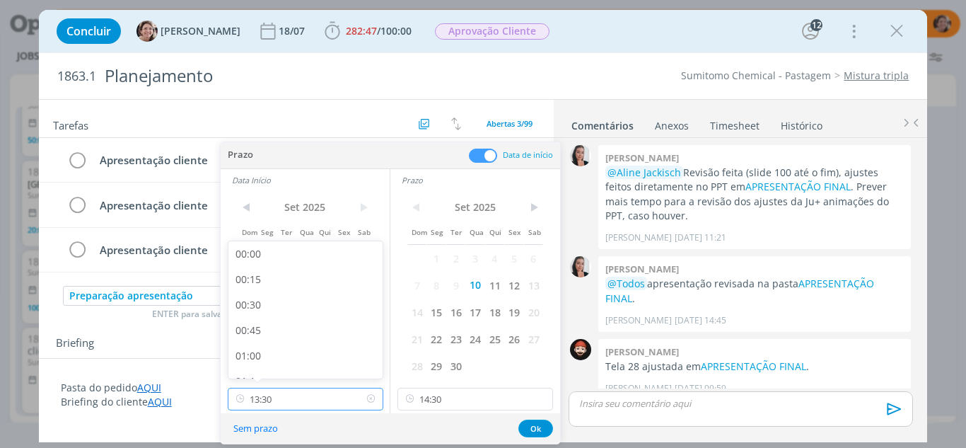
click at [320, 400] on input "13:30" at bounding box center [306, 399] width 156 height 23
click at [262, 258] on div "11:00" at bounding box center [307, 248] width 158 height 25
type input "11:00"
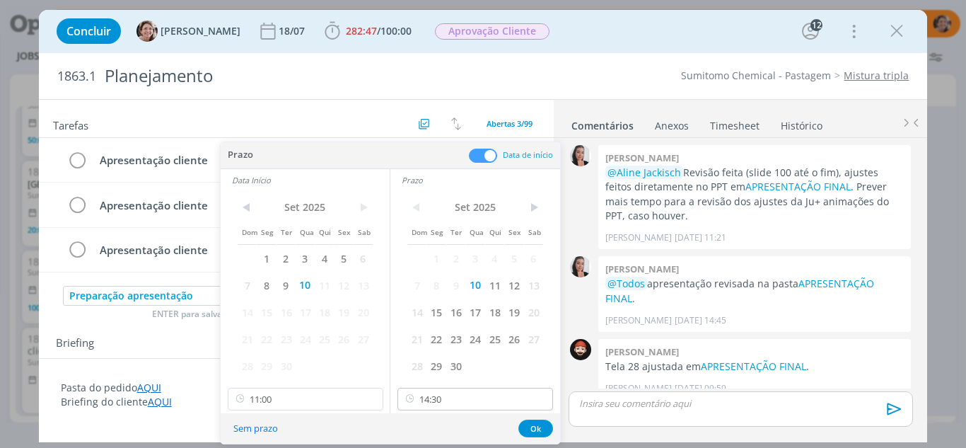
click at [450, 387] on div "< Set 2025 > Dom Seg Ter Qua Qui Sex Sab 1 2 3 4 5 6 7 8 9 10 11 12 13 14 15 16…" at bounding box center [475, 302] width 170 height 222
click at [450, 396] on input "14:30" at bounding box center [476, 399] width 156 height 23
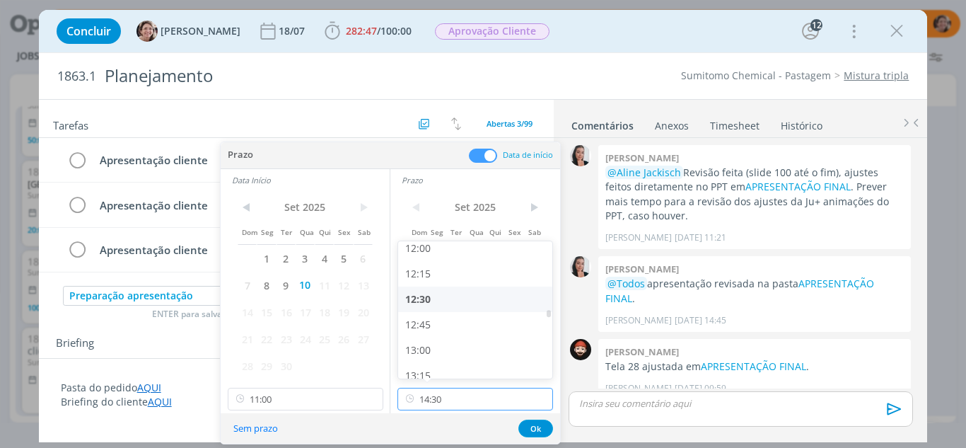
scroll to position [1157, 0]
click at [427, 317] on div "12:00" at bounding box center [477, 318] width 158 height 25
type input "12:00"
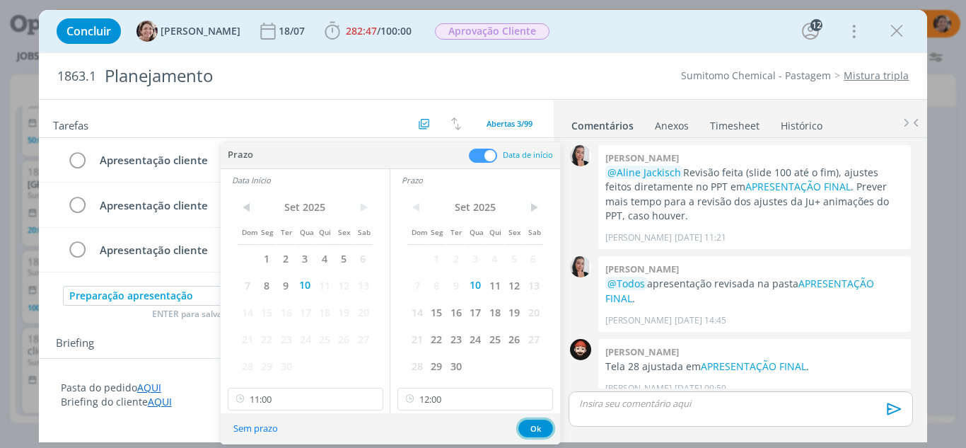
click at [533, 430] on button "Ok" at bounding box center [536, 428] width 35 height 18
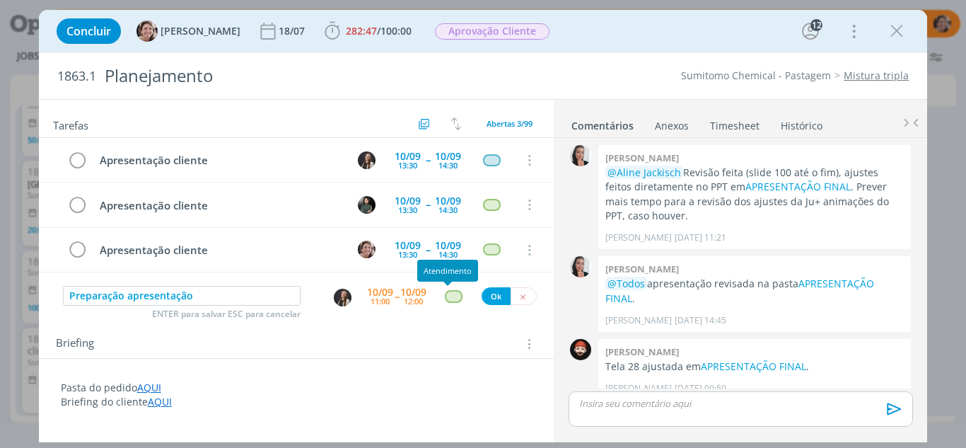
click at [445, 301] on div "dialog" at bounding box center [454, 296] width 18 height 12
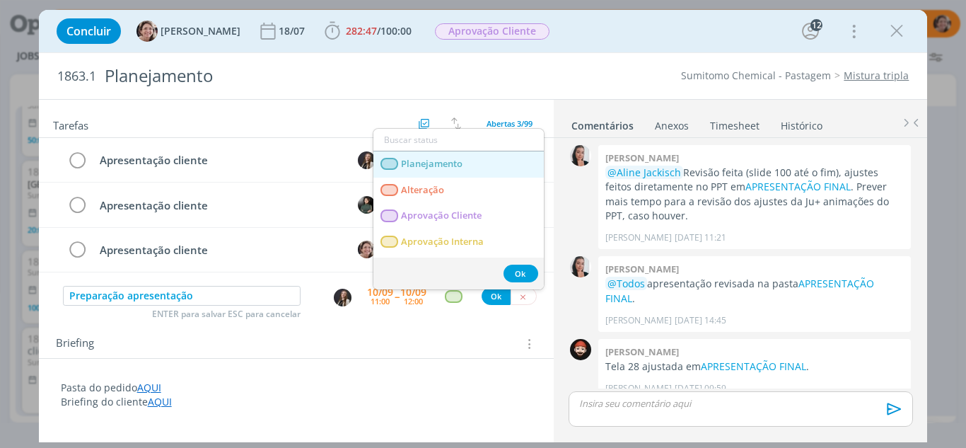
click at [448, 161] on span "Planejamento" at bounding box center [432, 163] width 62 height 11
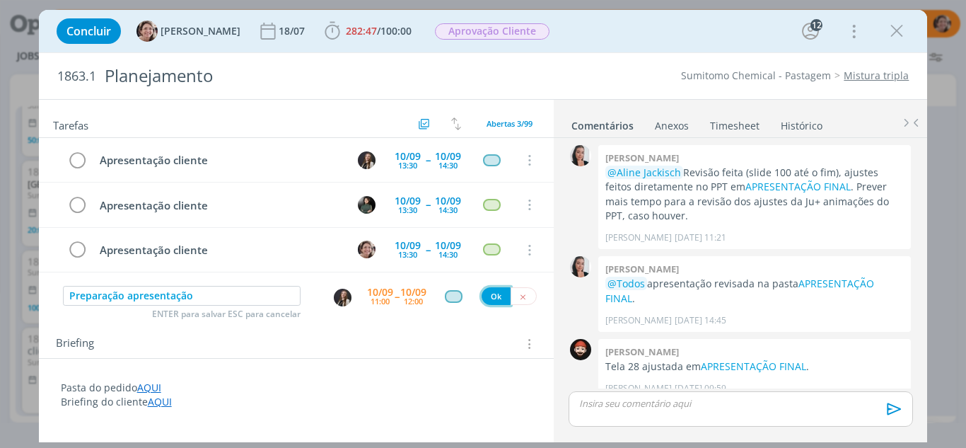
click at [491, 294] on button "Ok" at bounding box center [496, 296] width 29 height 18
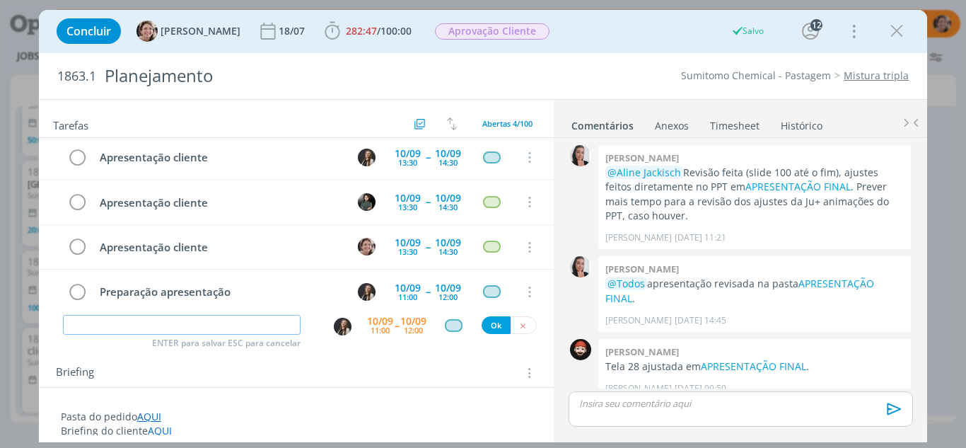
scroll to position [0, 0]
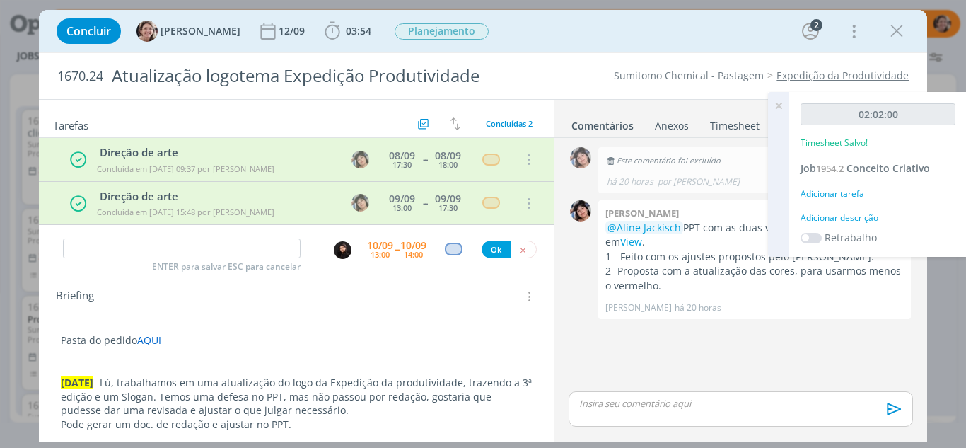
scroll to position [141, 0]
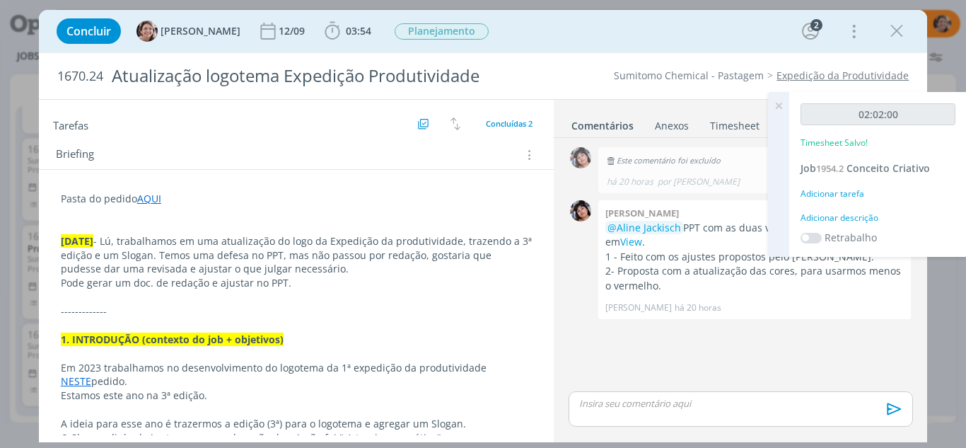
drag, startPoint x: 897, startPoint y: 28, endPoint x: 780, endPoint y: 90, distance: 132.0
click at [898, 28] on icon "dialog" at bounding box center [896, 31] width 21 height 21
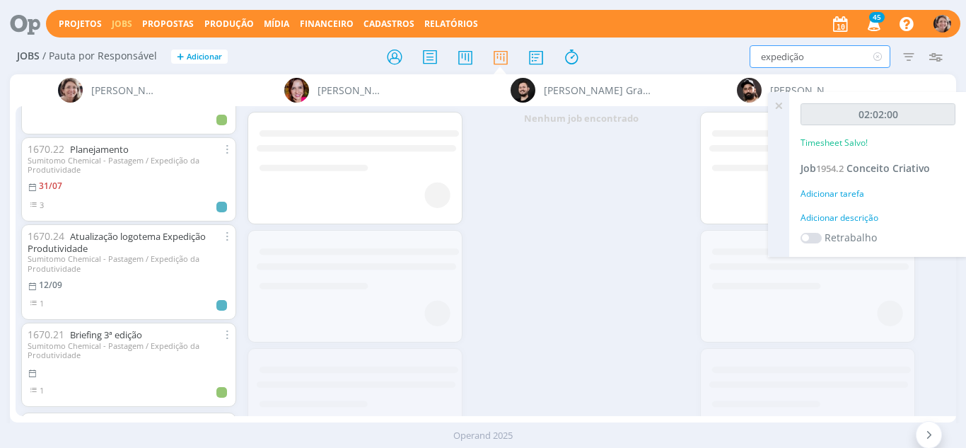
drag, startPoint x: 833, startPoint y: 62, endPoint x: 724, endPoint y: 64, distance: 109.7
click at [724, 64] on div "expedição Filtrar Filtrar Limpar expedição Tipo Jobs e Tarefas Data Personaliza…" at bounding box center [798, 56] width 301 height 23
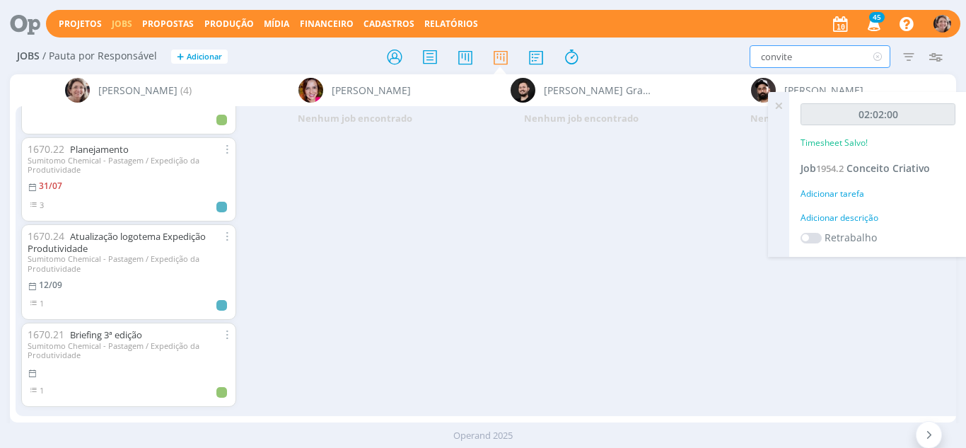
type input "convite"
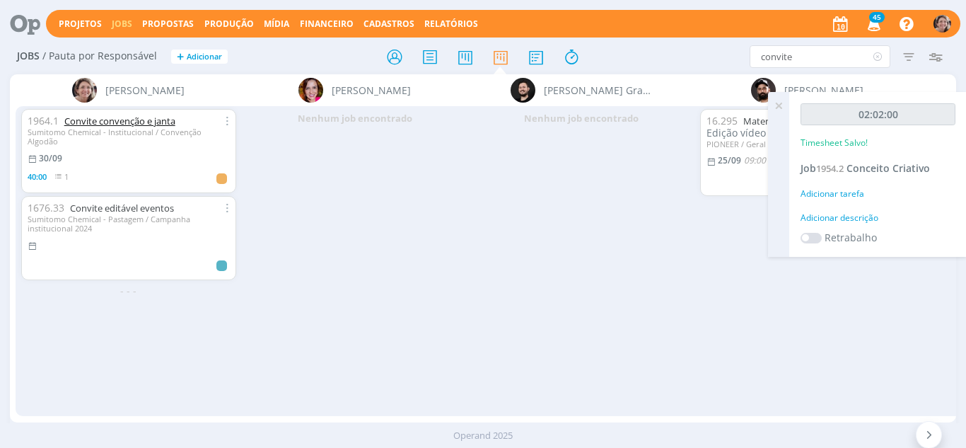
click at [125, 119] on link "Convite convenção e janta" at bounding box center [119, 121] width 111 height 13
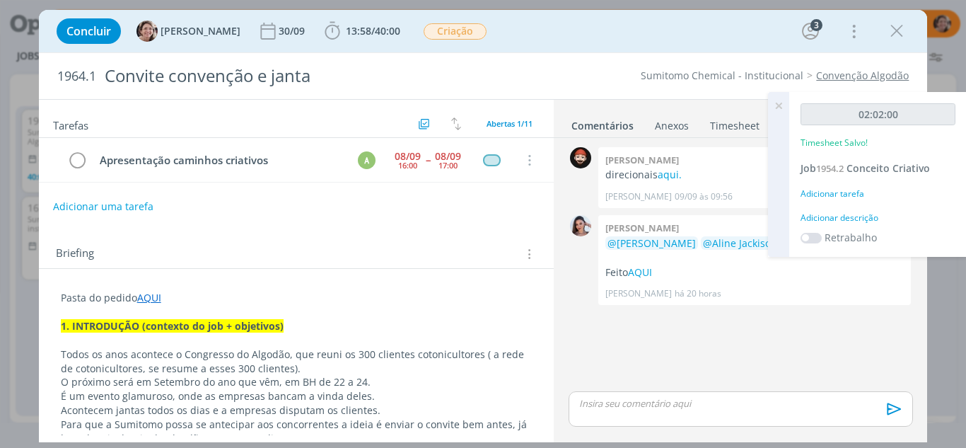
click at [780, 108] on icon at bounding box center [778, 106] width 25 height 28
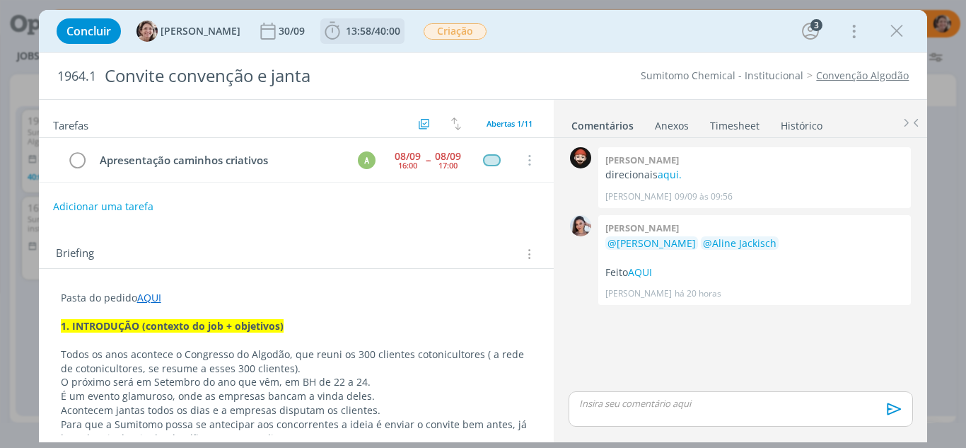
click at [327, 33] on icon "dialog" at bounding box center [332, 31] width 21 height 21
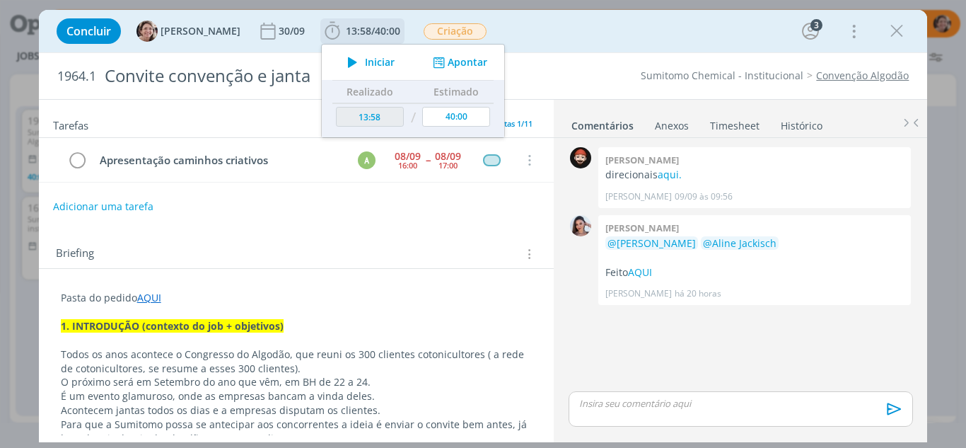
click at [365, 64] on span "Iniciar" at bounding box center [380, 62] width 30 height 10
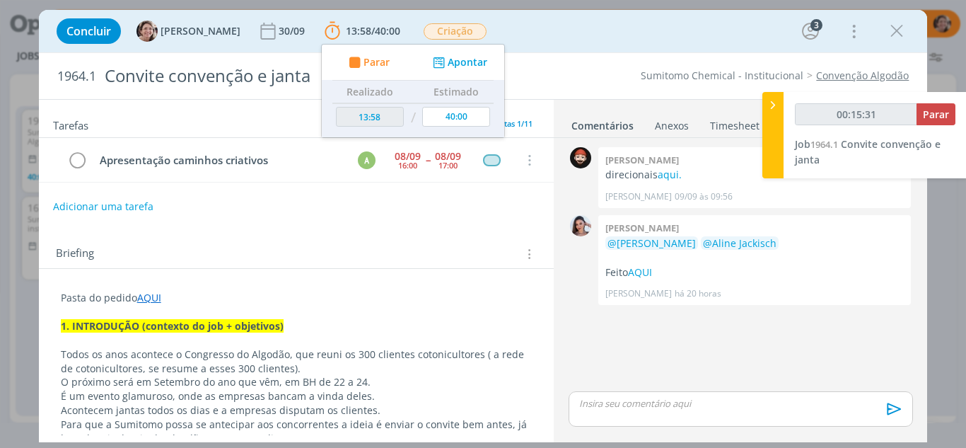
type input "00:15:32"
